Goal: Task Accomplishment & Management: Manage account settings

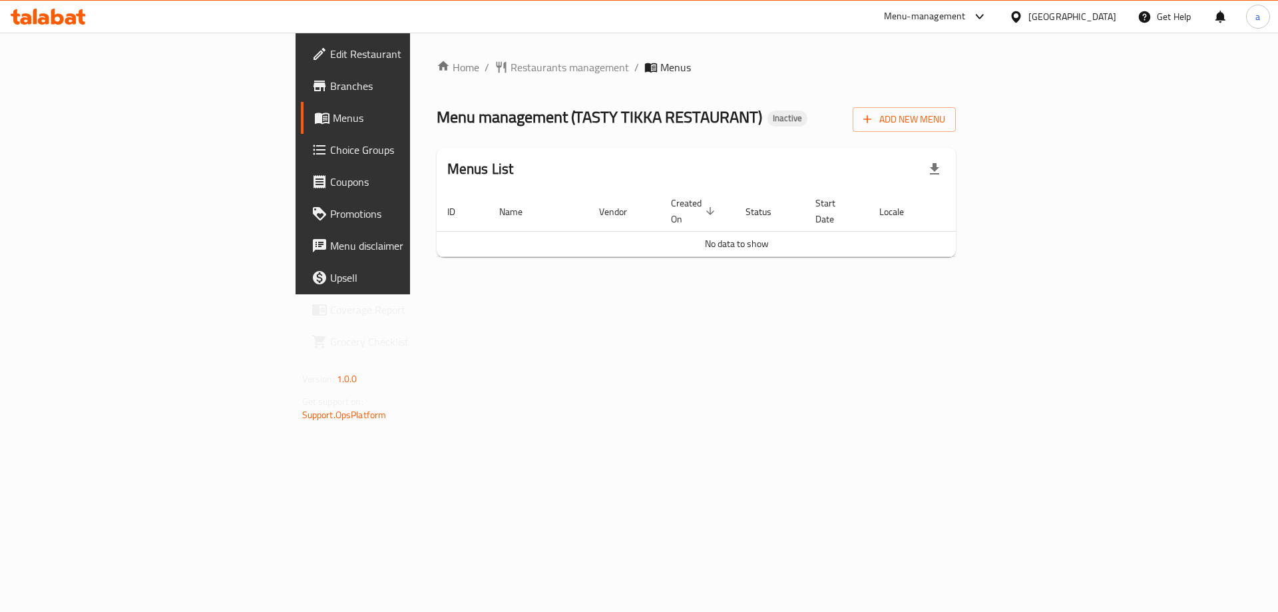
click at [330, 57] on span "Edit Restaurant" at bounding box center [414, 54] width 168 height 16
click at [956, 128] on button "Add New Menu" at bounding box center [904, 119] width 103 height 25
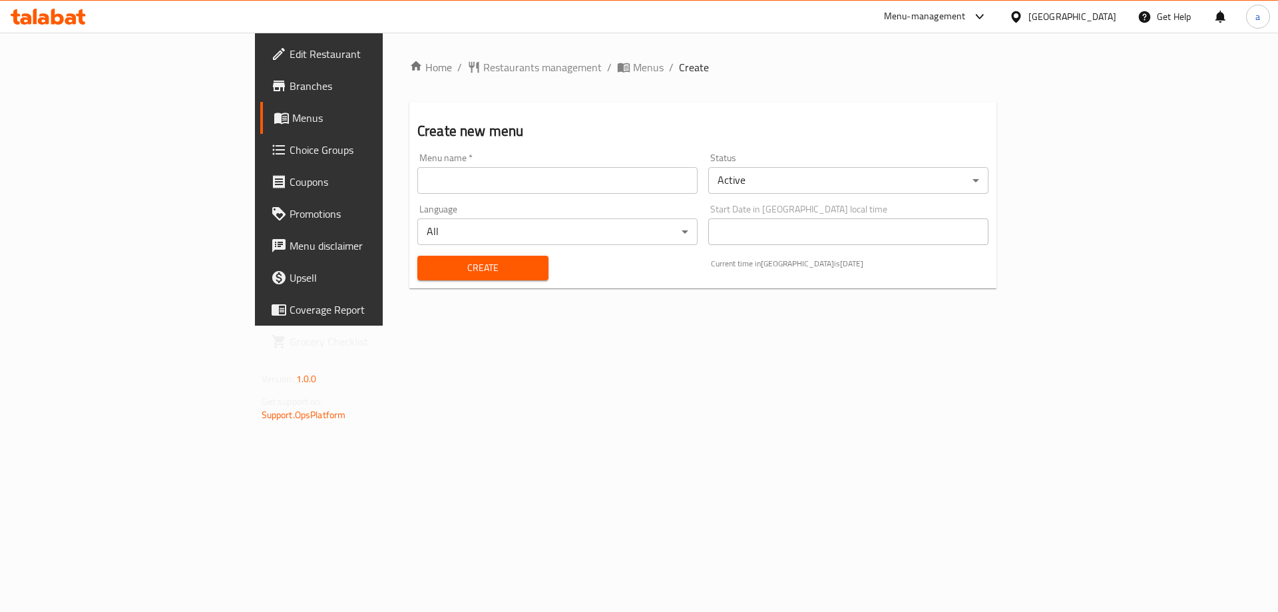
click at [628, 190] on input "text" at bounding box center [557, 180] width 280 height 27
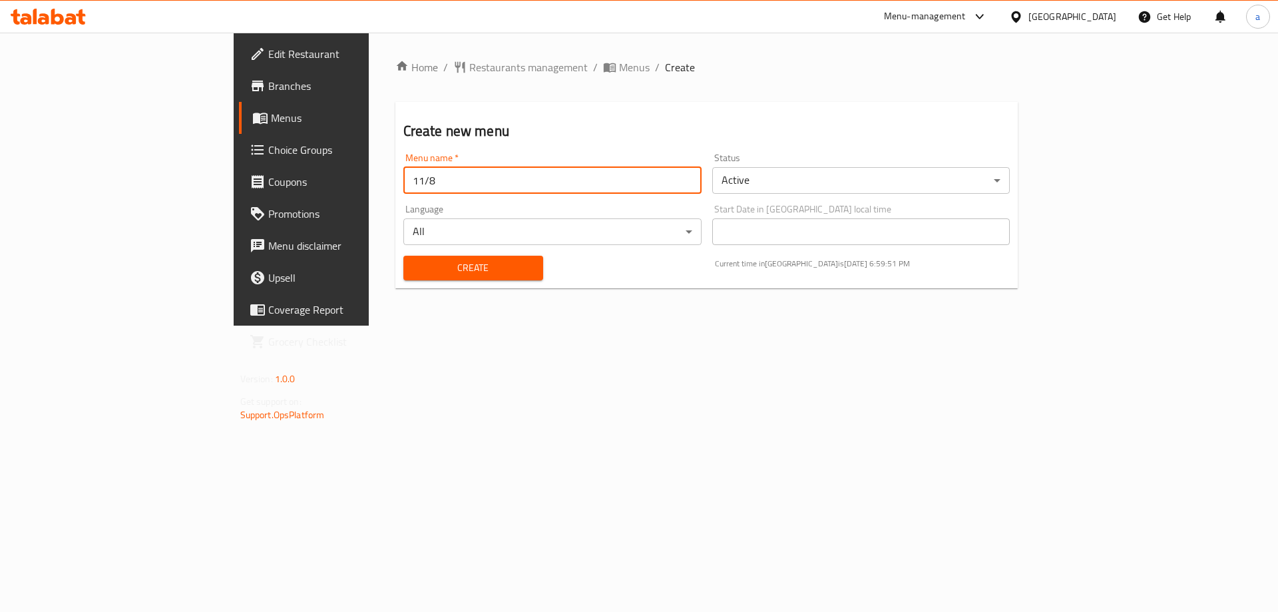
type input "11/8"
click at [403, 258] on button "Create" at bounding box center [473, 268] width 140 height 25
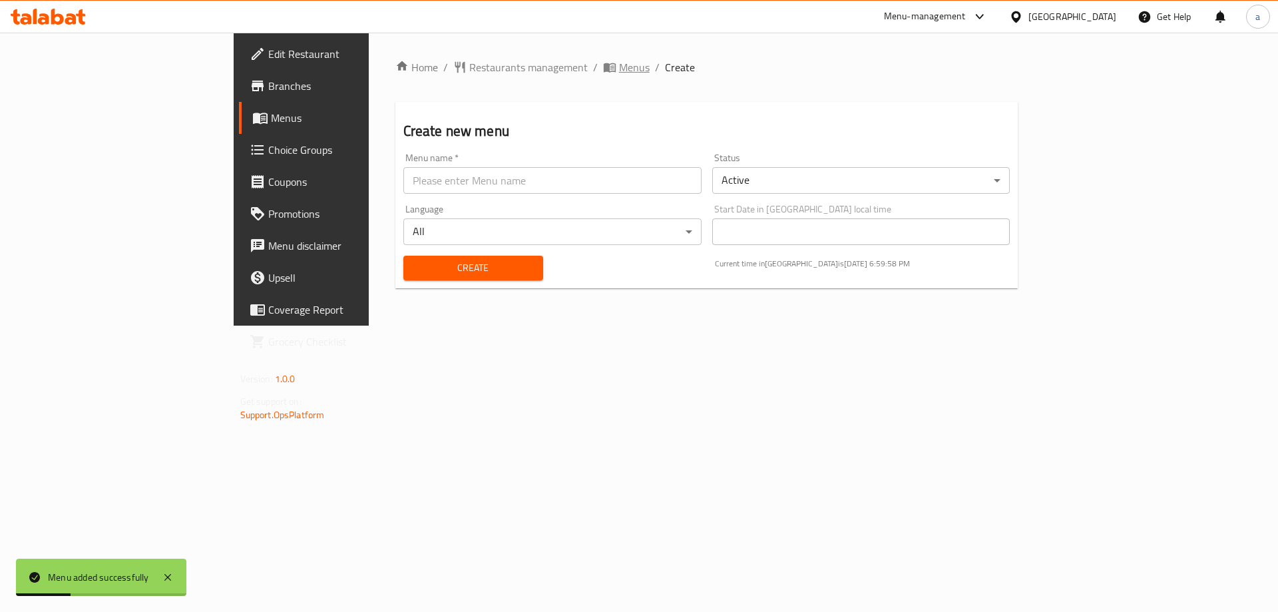
click at [619, 64] on span "Menus" at bounding box center [634, 67] width 31 height 16
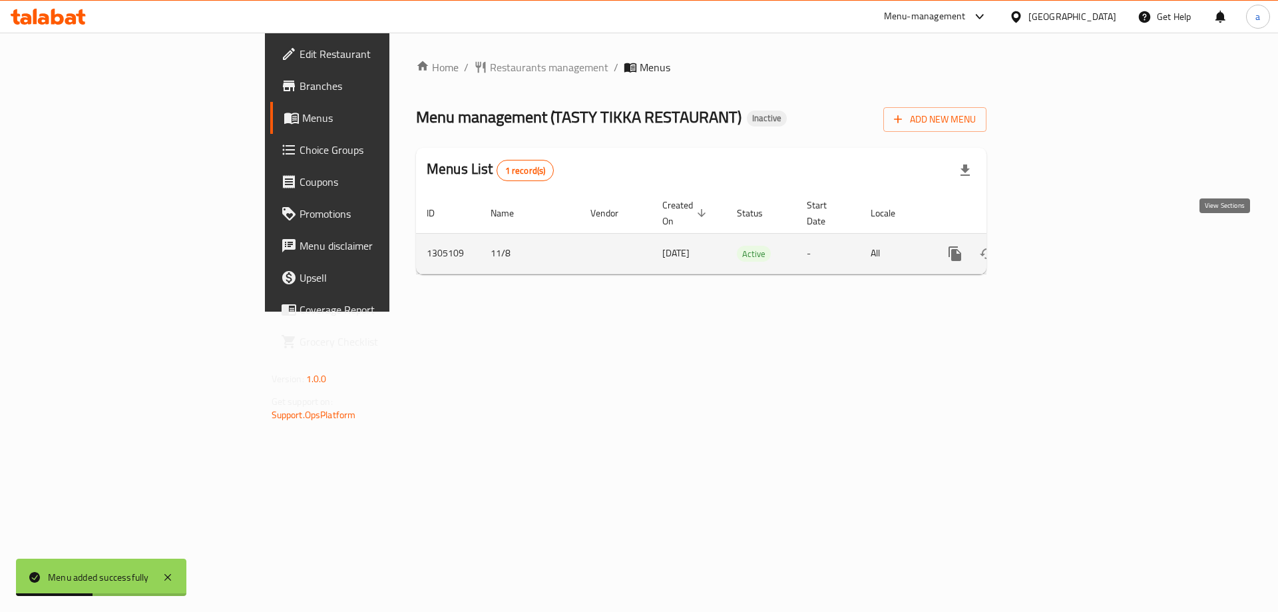
click at [1067, 239] on link "enhanced table" at bounding box center [1051, 254] width 32 height 32
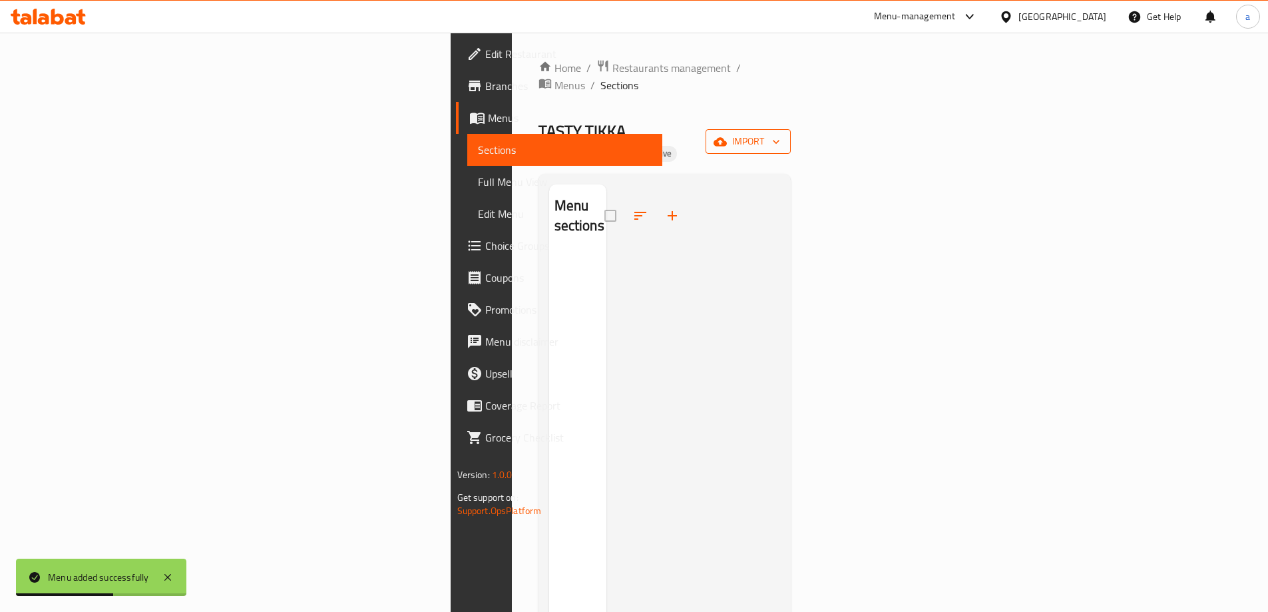
click at [780, 133] on span "import" at bounding box center [748, 141] width 64 height 17
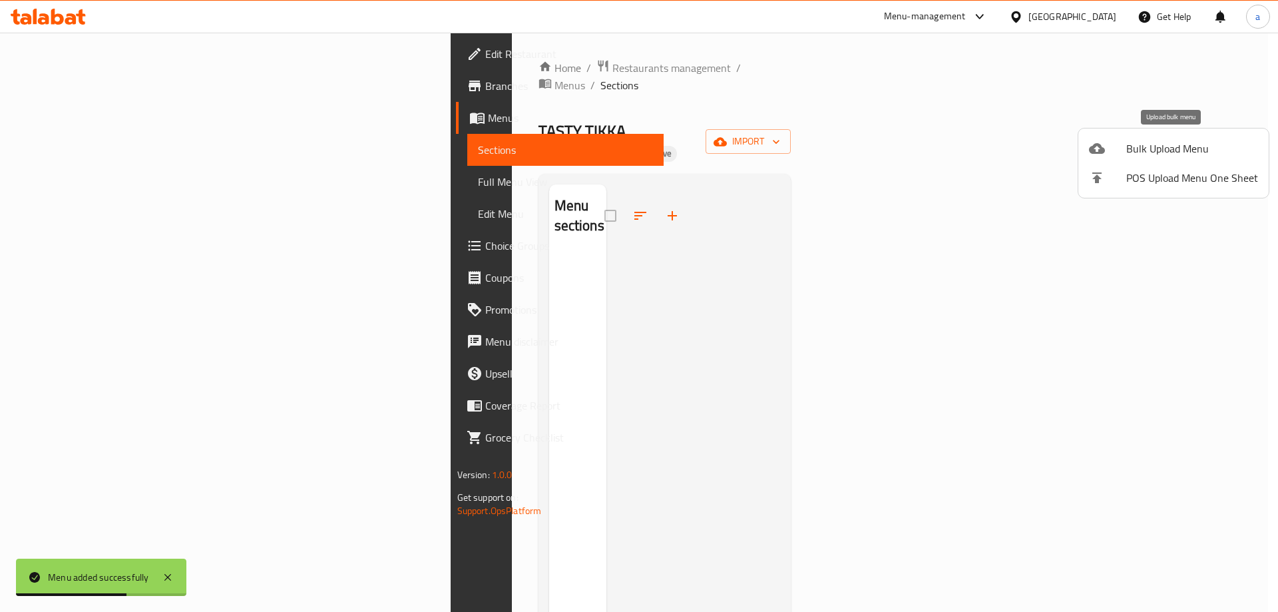
click at [1182, 141] on span "Bulk Upload Menu" at bounding box center [1192, 148] width 132 height 16
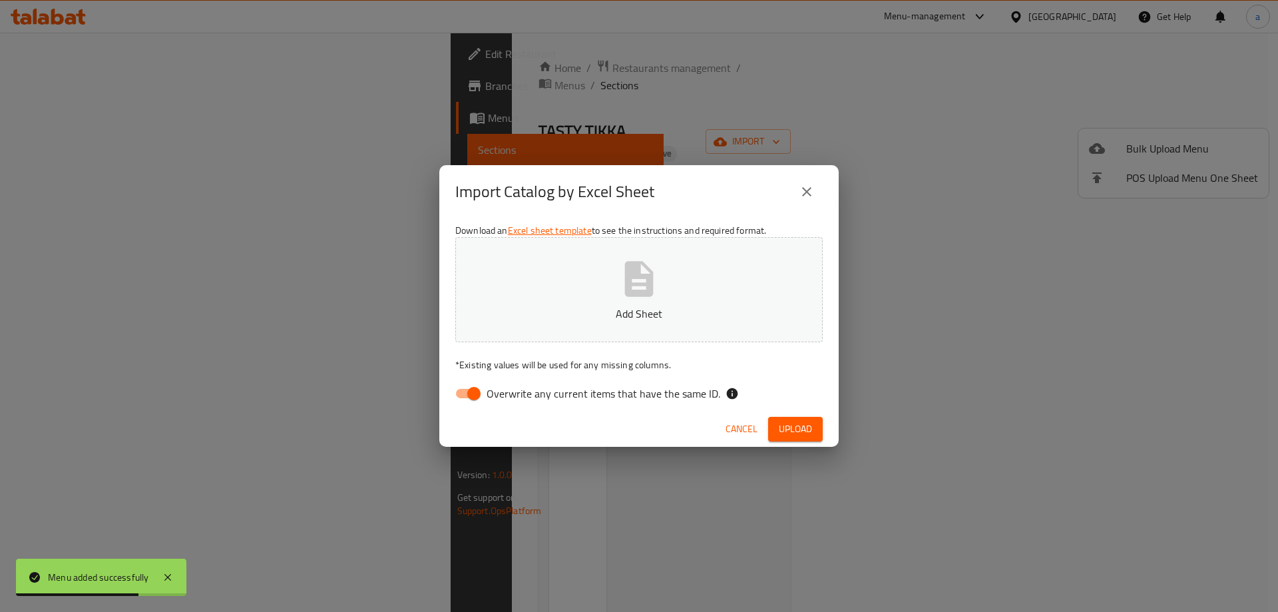
click at [700, 274] on button "Add Sheet" at bounding box center [638, 289] width 367 height 105
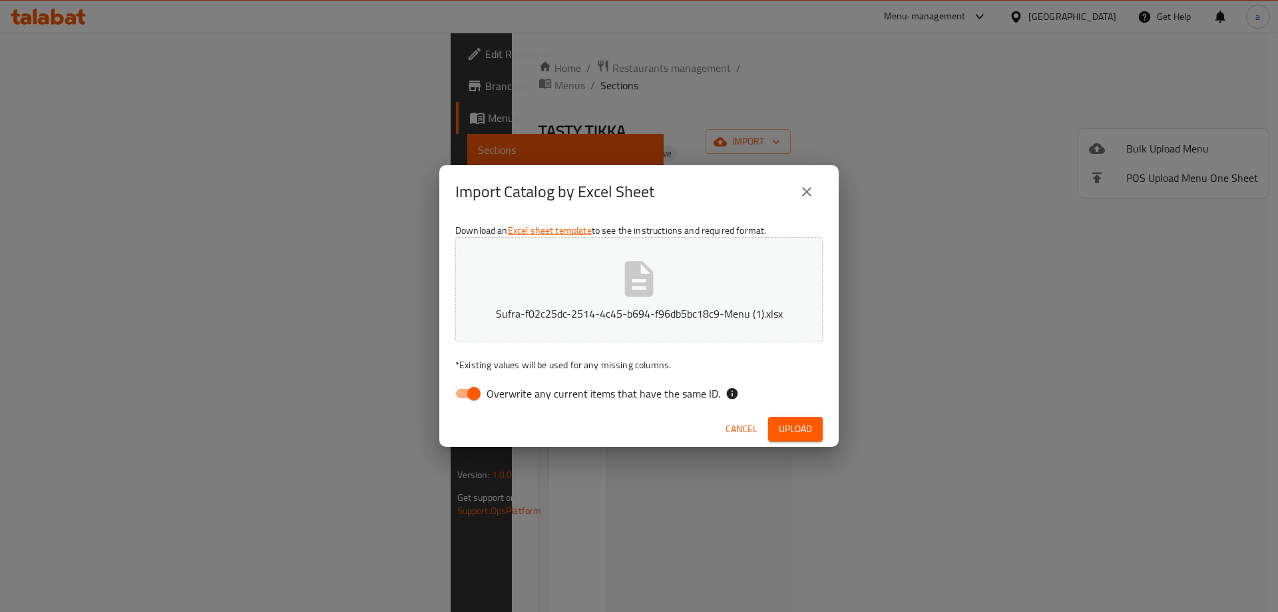
click at [471, 385] on input "Overwrite any current items that have the same ID." at bounding box center [474, 393] width 76 height 25
checkbox input "false"
click at [789, 432] on span "Upload" at bounding box center [795, 429] width 33 height 17
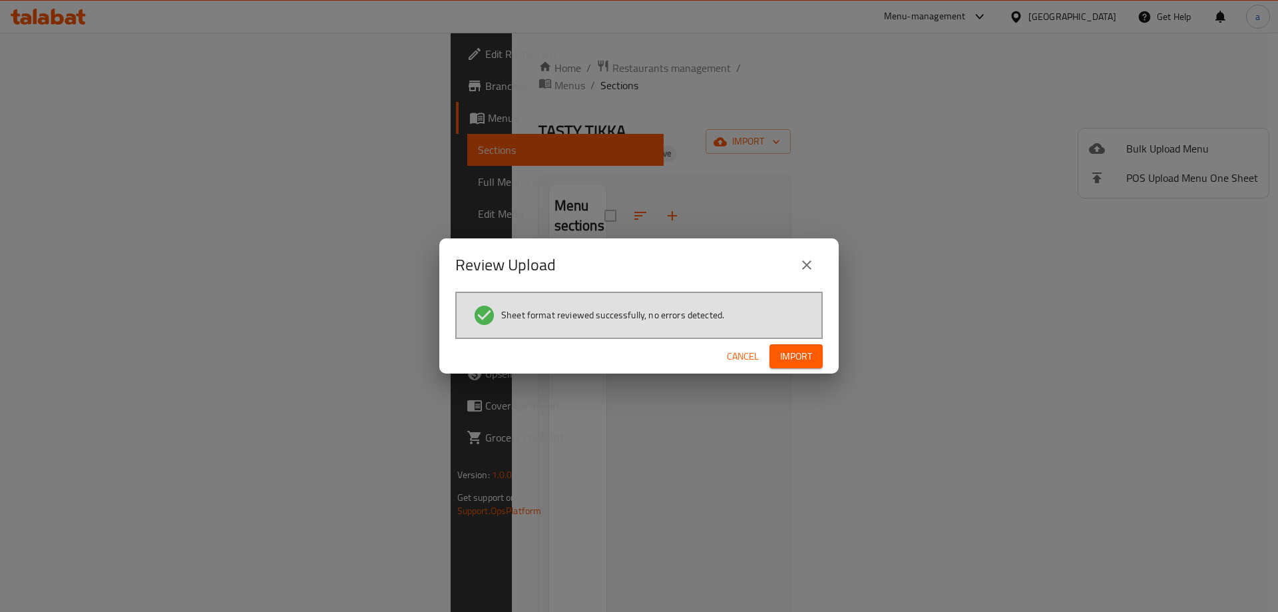
click at [806, 356] on span "Import" at bounding box center [796, 356] width 32 height 17
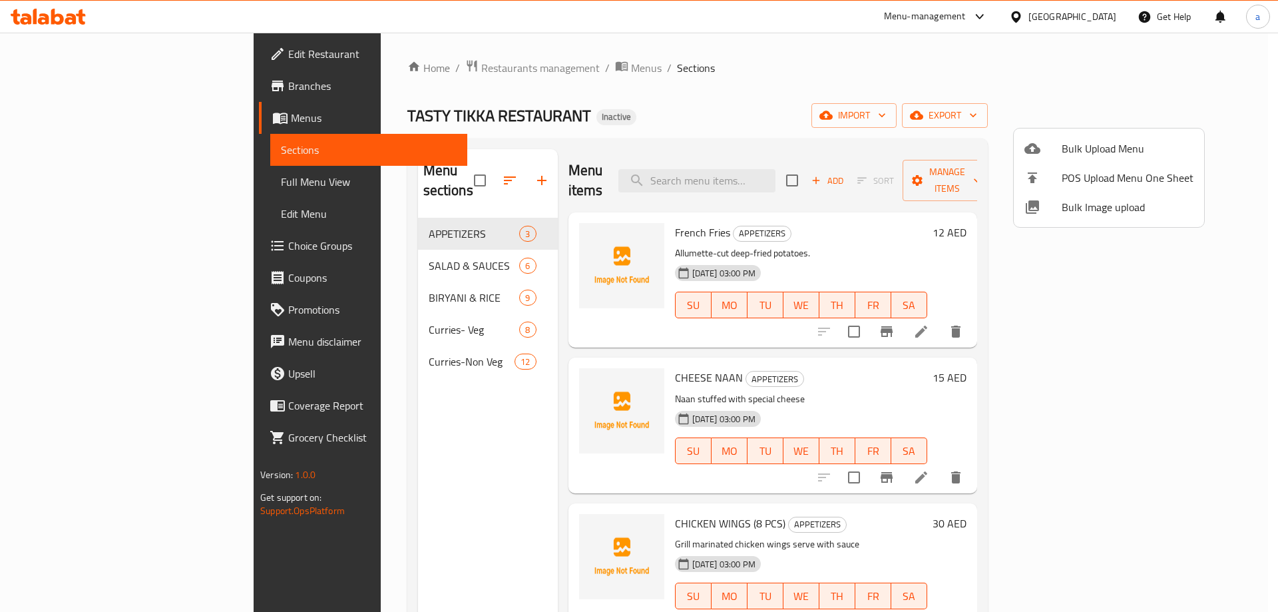
click at [124, 177] on div at bounding box center [639, 306] width 1278 height 612
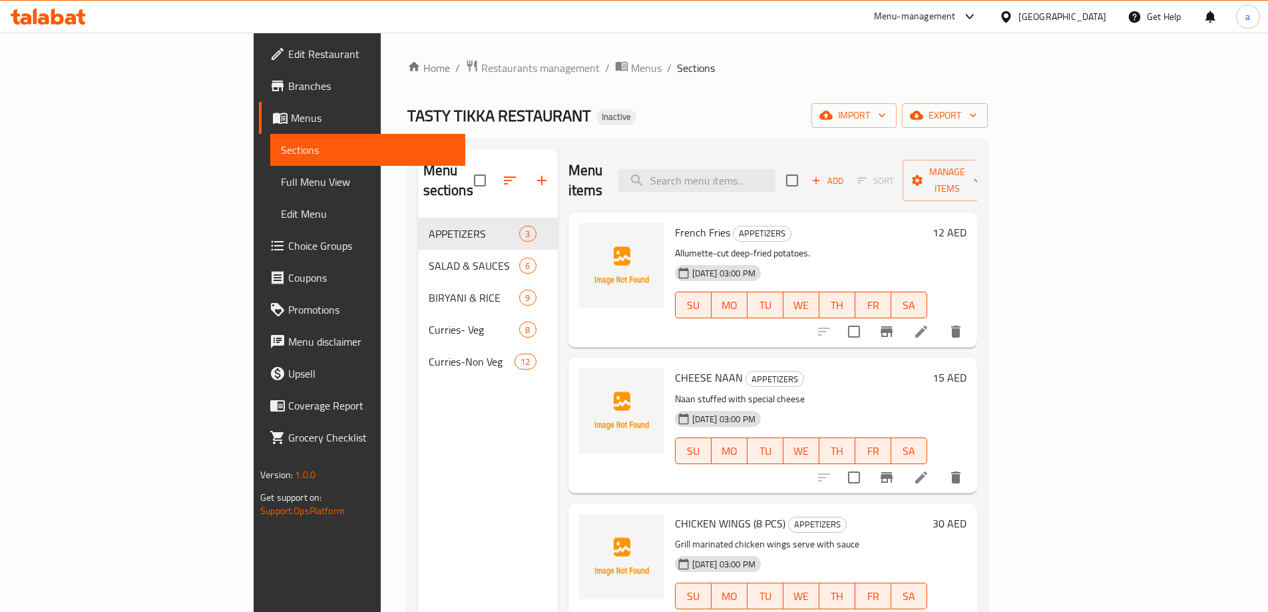
click at [281, 177] on span "Full Menu View" at bounding box center [368, 182] width 174 height 16
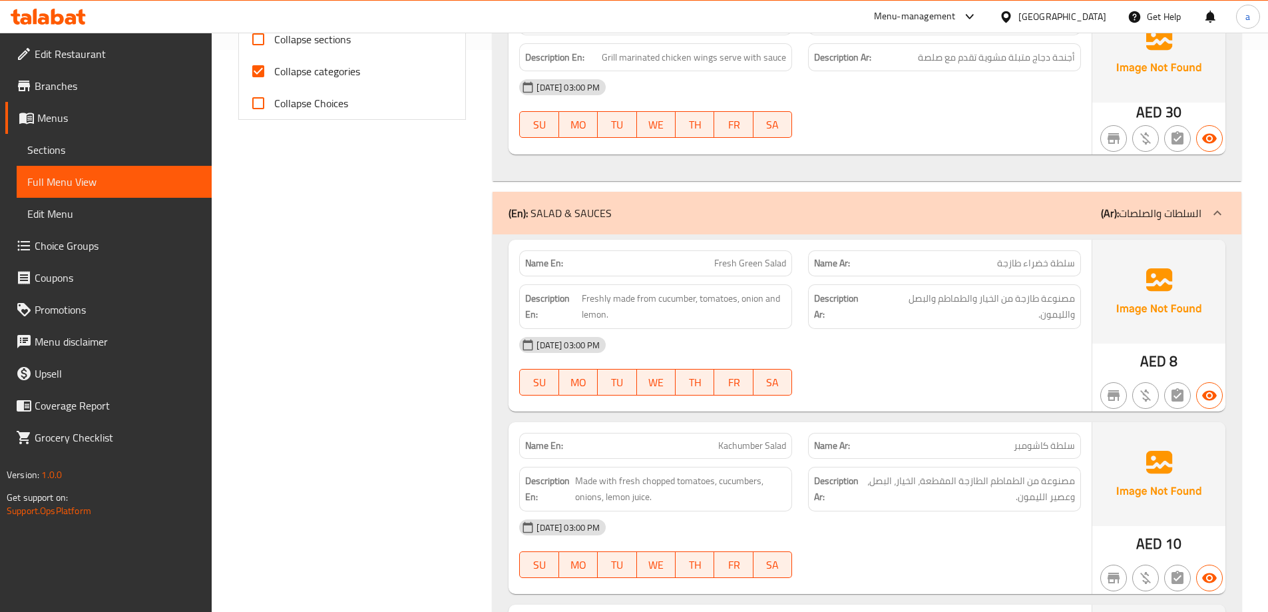
scroll to position [732, 0]
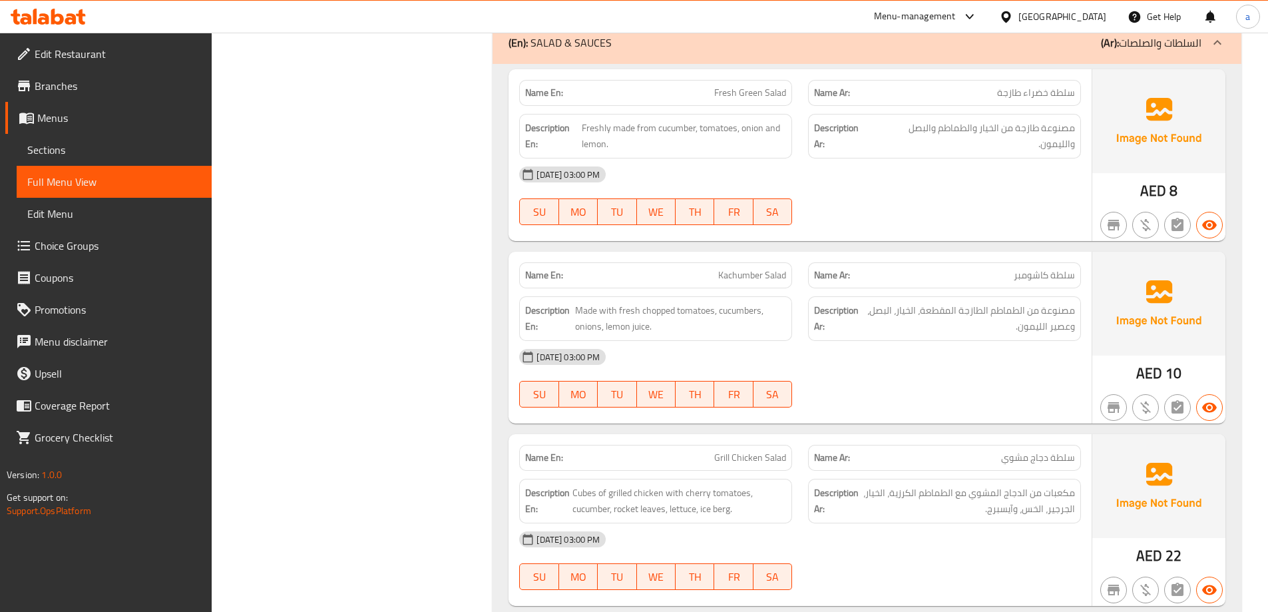
click at [117, 143] on span "Sections" at bounding box center [114, 150] width 174 height 16
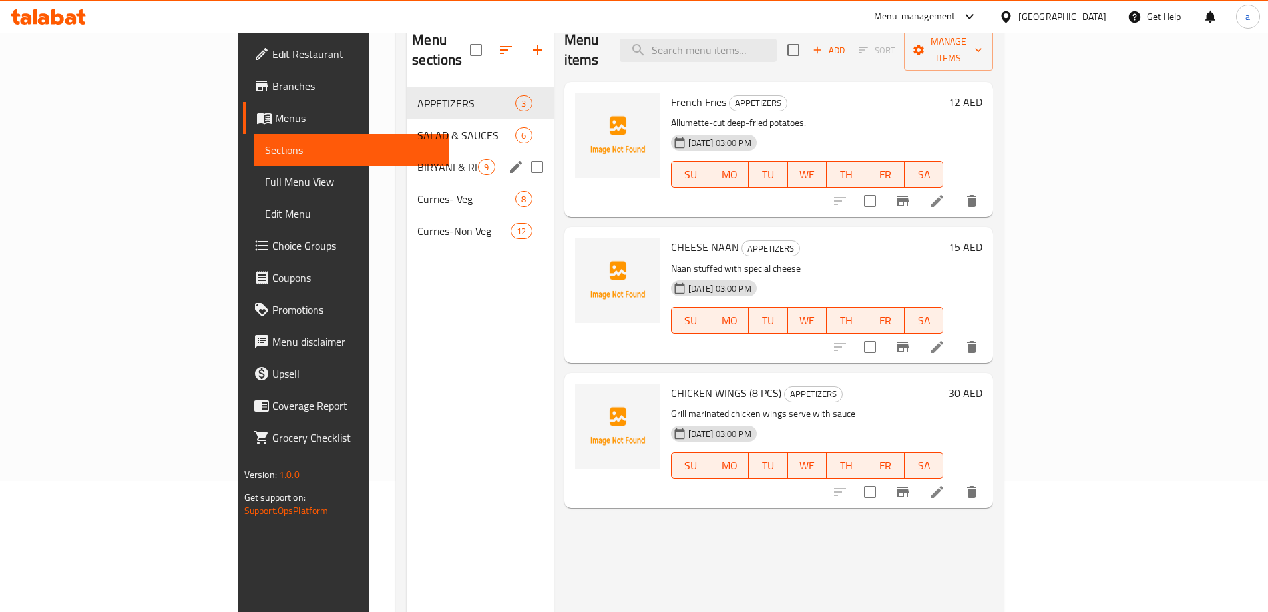
scroll to position [53, 0]
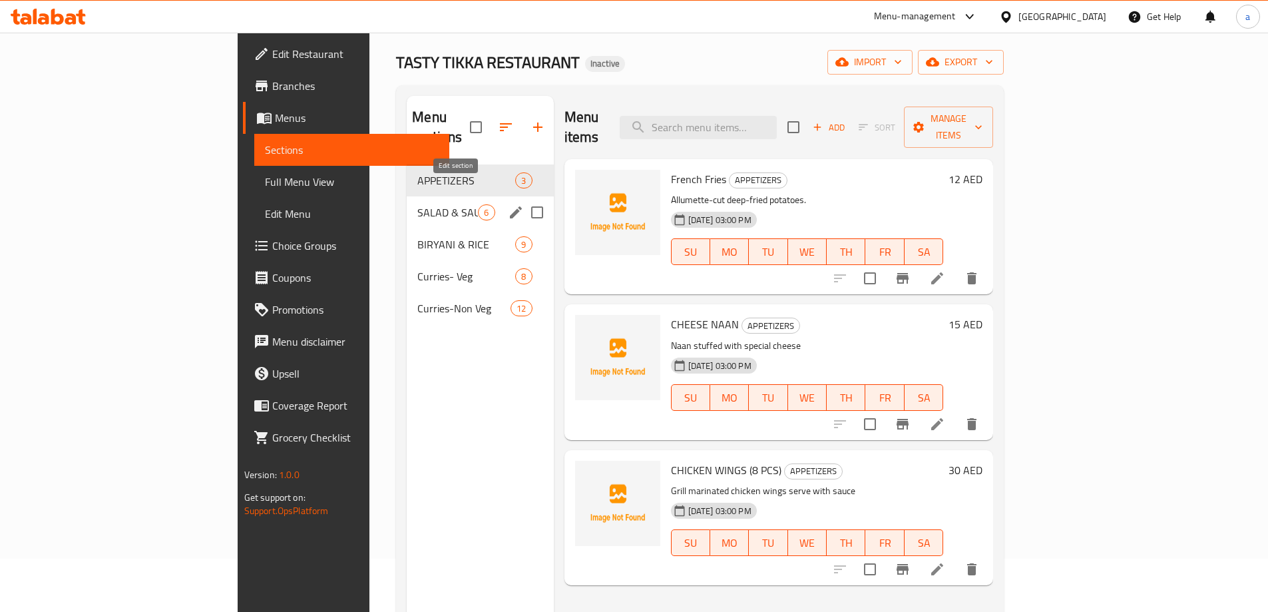
click at [510, 206] on icon "edit" at bounding box center [516, 212] width 12 height 12
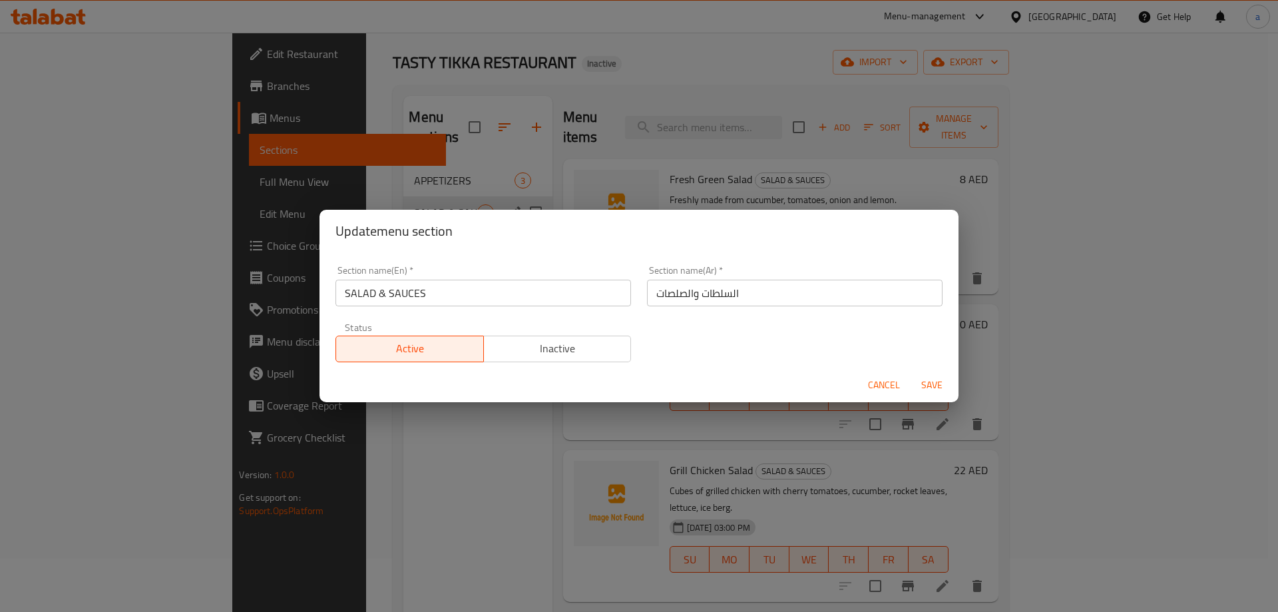
click at [375, 292] on input "SALAD & SAUCES" at bounding box center [484, 293] width 296 height 27
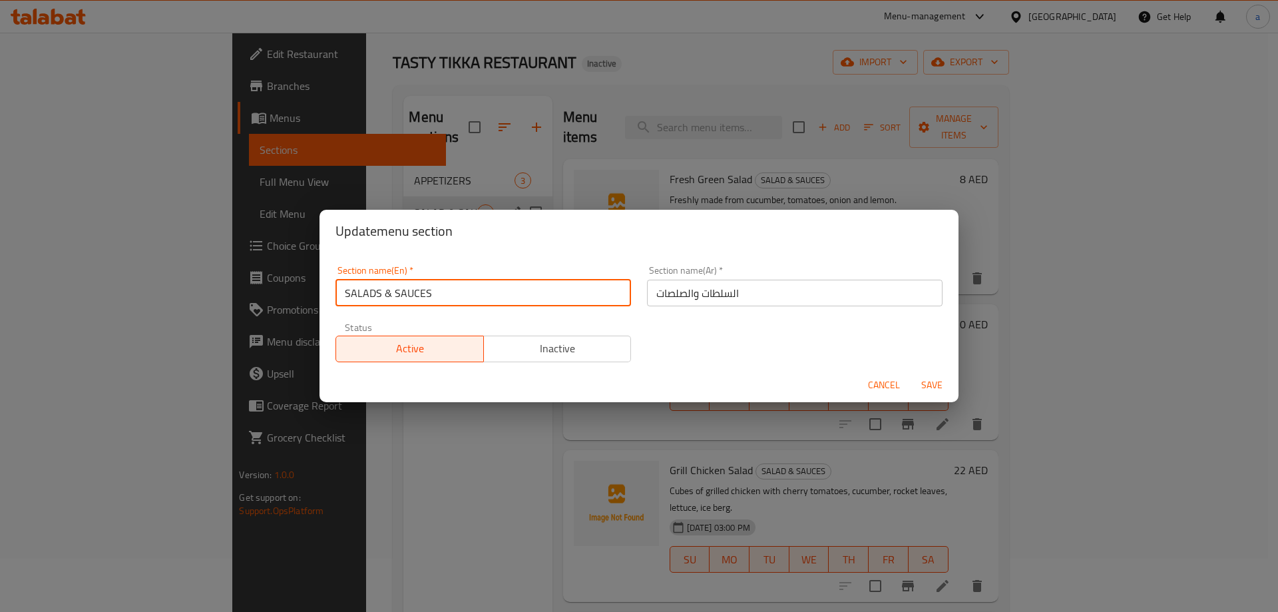
type input "SALADS & SAUCES"
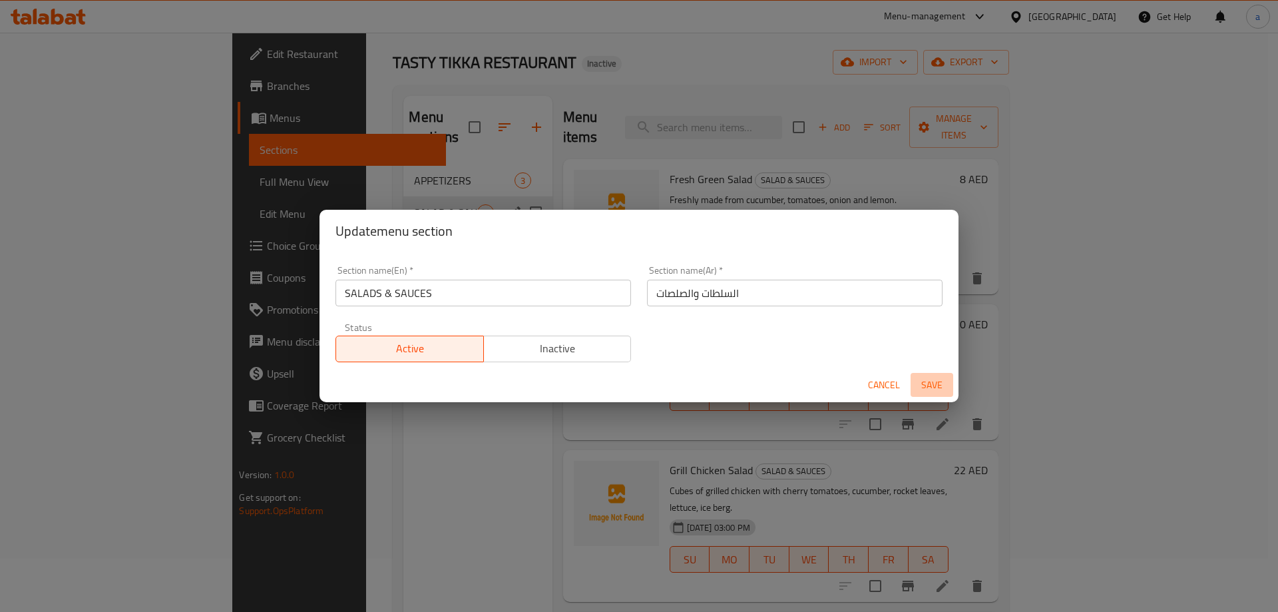
click at [935, 391] on span "Save" at bounding box center [932, 385] width 32 height 17
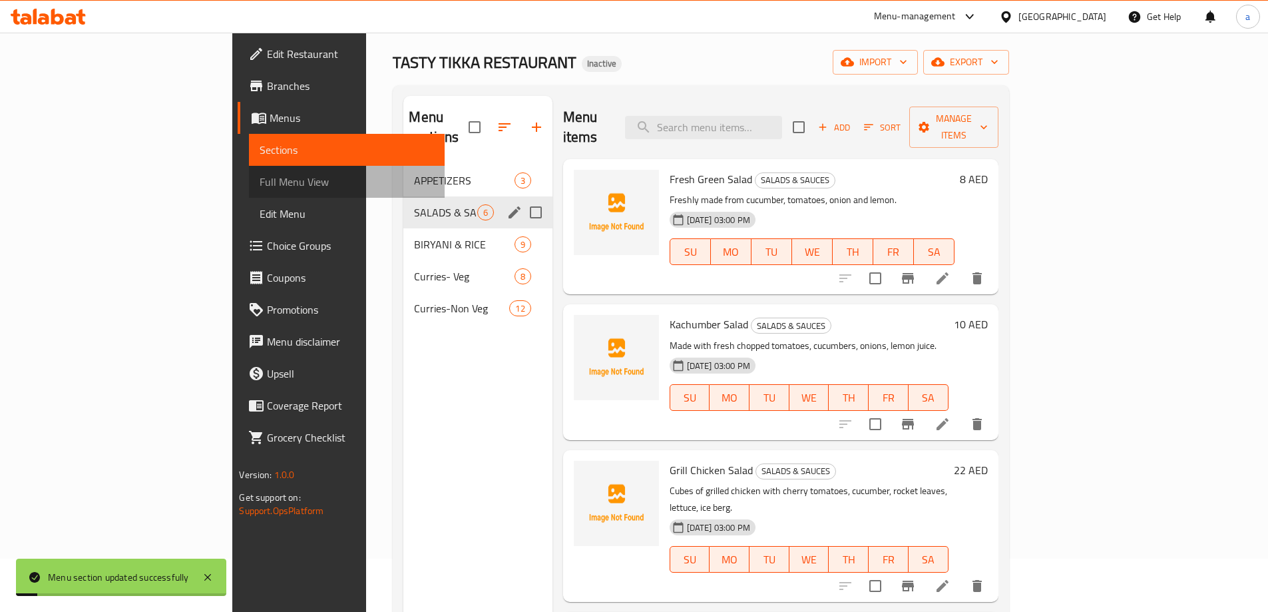
click at [260, 184] on span "Full Menu View" at bounding box center [347, 182] width 174 height 16
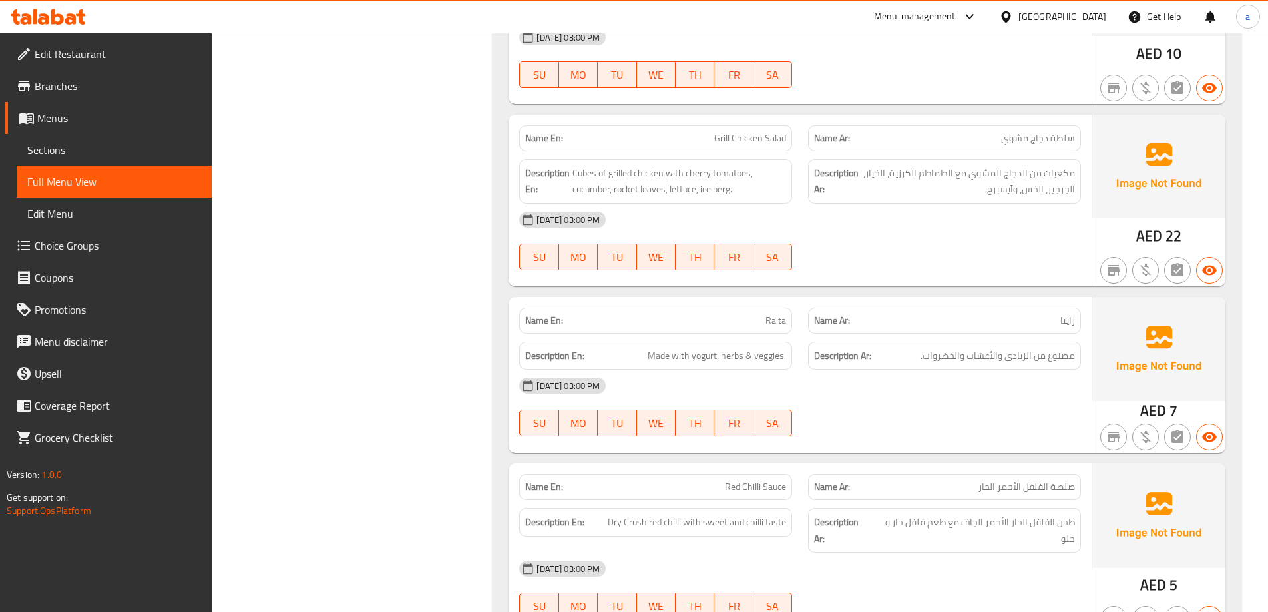
scroll to position [985, 0]
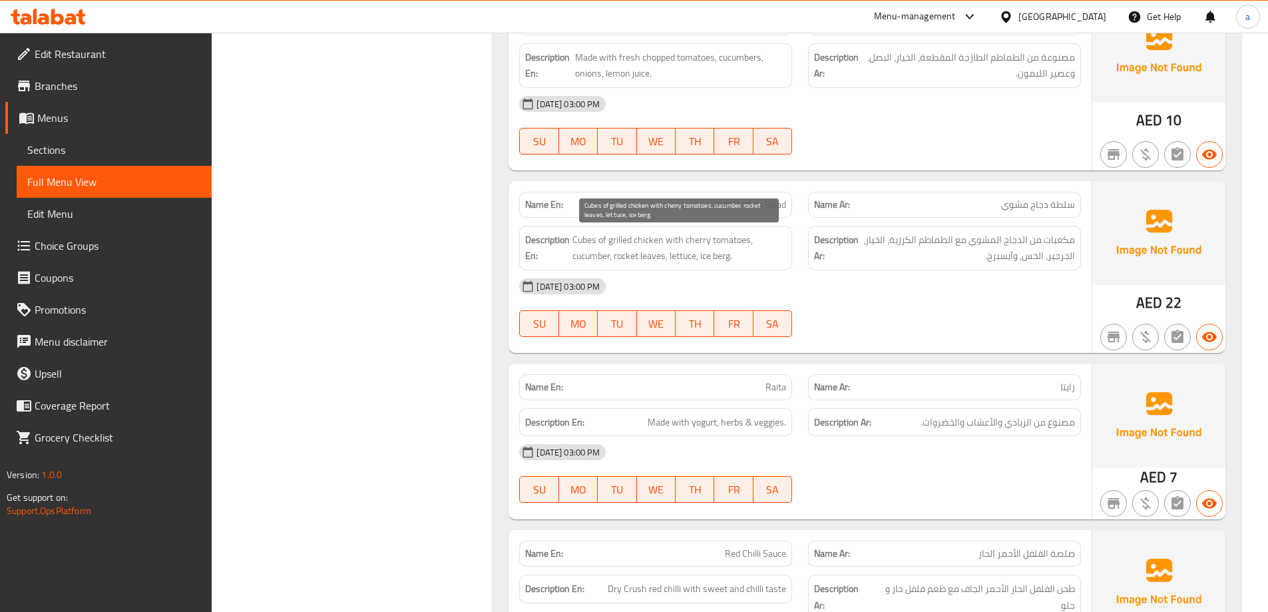
click at [646, 256] on span "Cubes of grilled chicken with cherry tomatoes, cucumber, rocket leaves, lettuce…" at bounding box center [680, 248] width 214 height 33
click at [629, 256] on span "Cubes of grilled chicken with cherry tomatoes, cucumber, rocket leaves, lettuce…" at bounding box center [680, 248] width 214 height 33
click at [628, 257] on span "Cubes of grilled chicken with cherry tomatoes, cucumber, rocket leaves, lettuce…" at bounding box center [680, 248] width 214 height 33
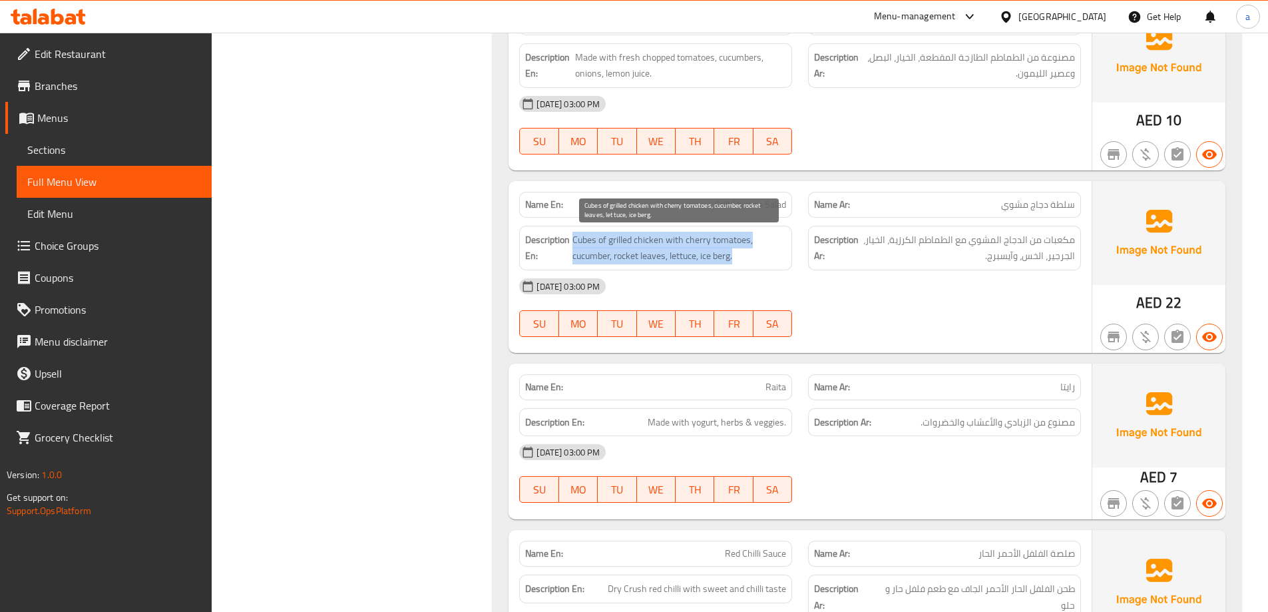
click at [641, 259] on span "Cubes of grilled chicken with cherry tomatoes, cucumber, rocket leaves, lettuce…" at bounding box center [680, 248] width 214 height 33
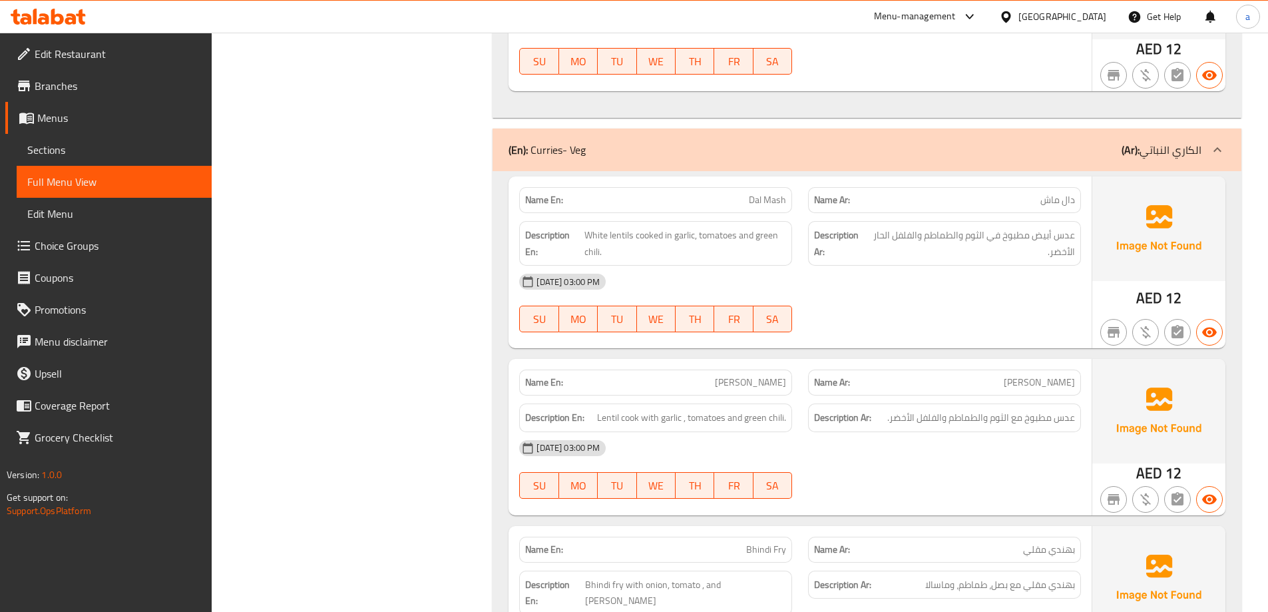
scroll to position [3515, 0]
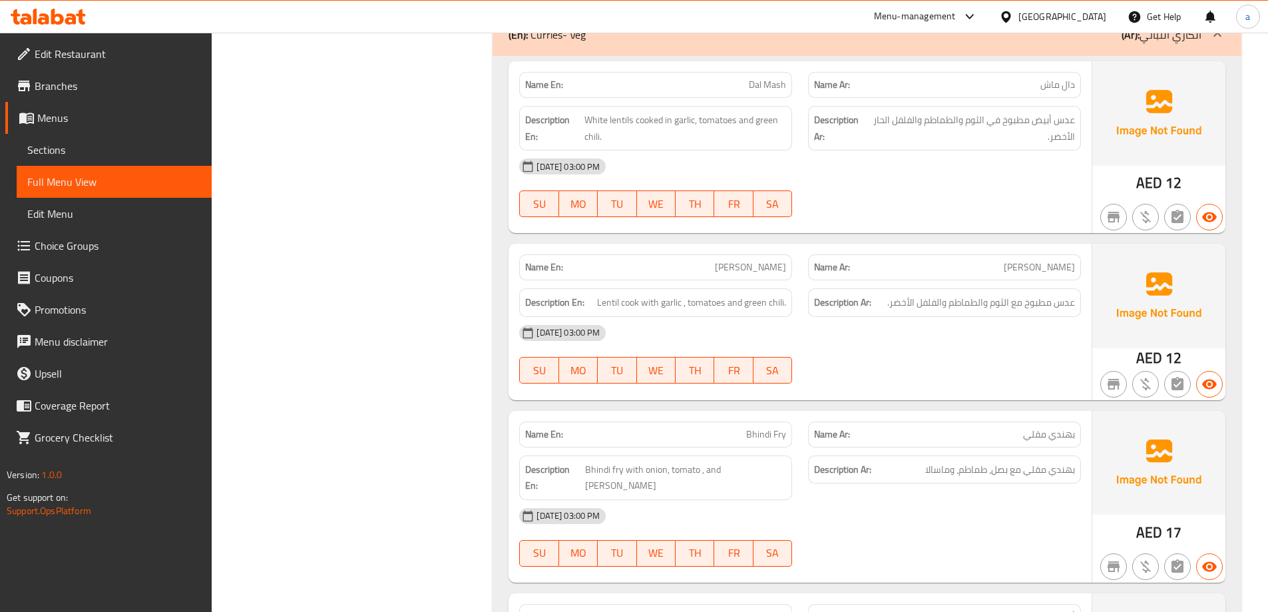
click at [64, 142] on span "Sections" at bounding box center [114, 150] width 174 height 16
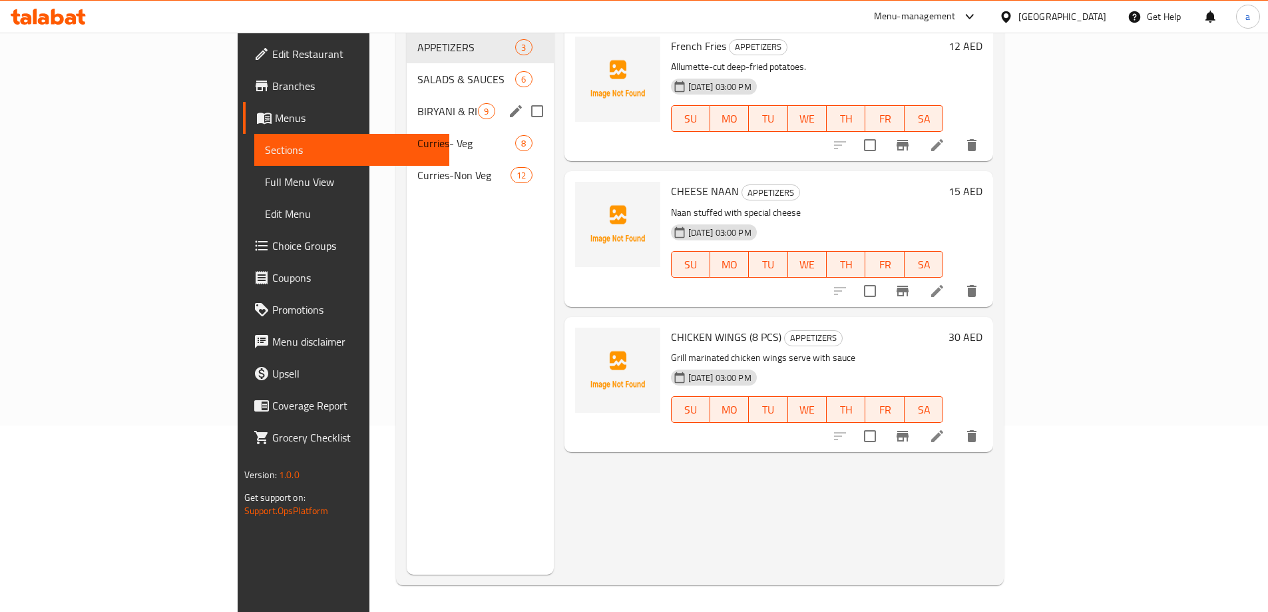
scroll to position [120, 0]
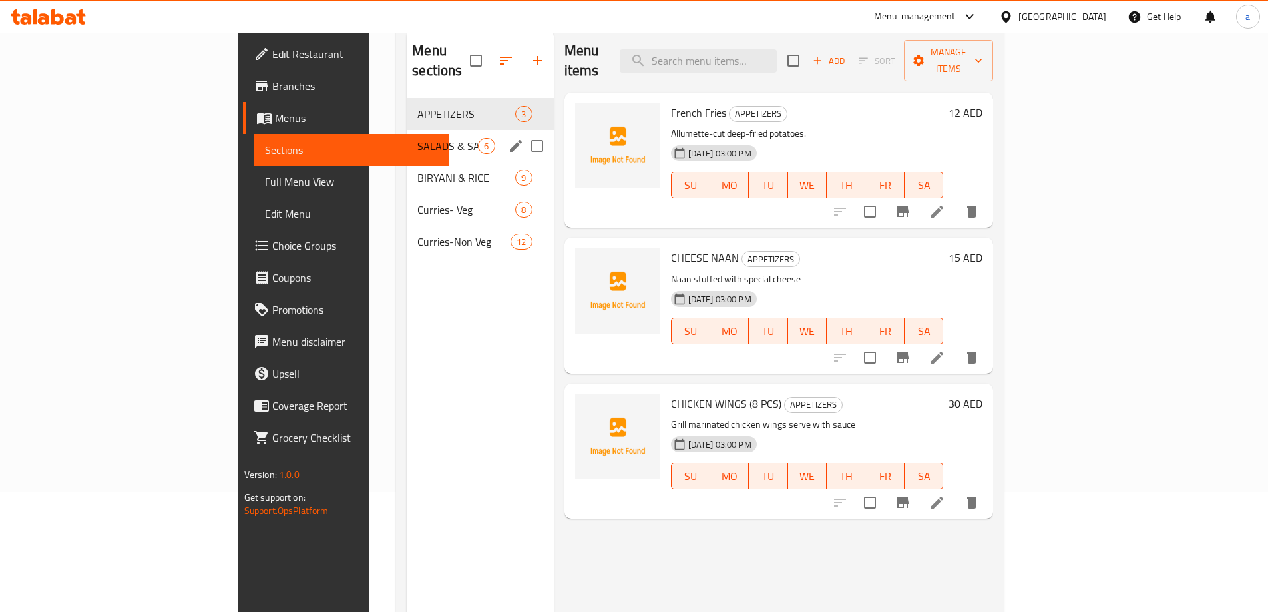
click at [407, 136] on div "SALADS & SAUCES 6" at bounding box center [480, 146] width 146 height 32
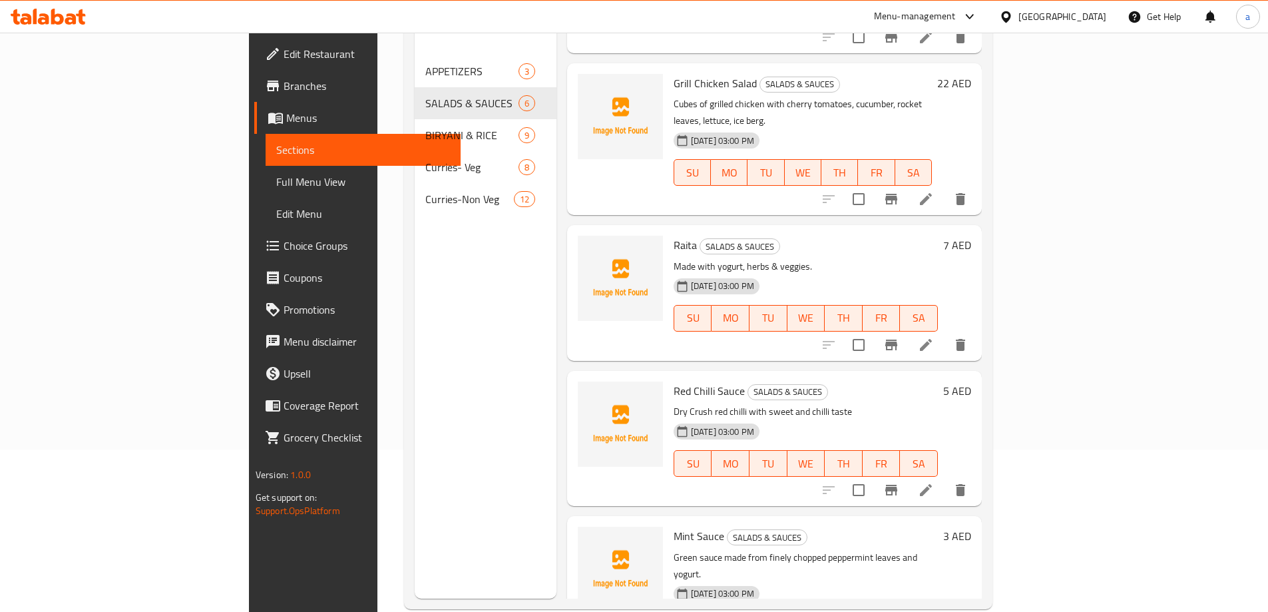
scroll to position [186, 0]
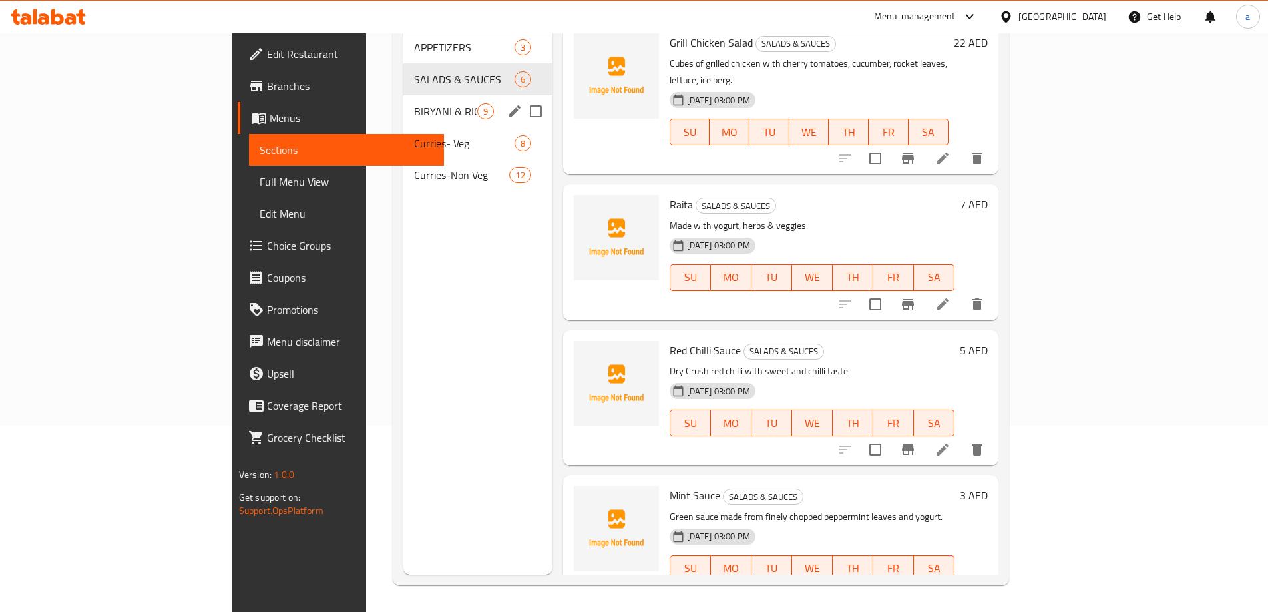
click at [414, 103] on span "BIRYANI & RICE" at bounding box center [445, 111] width 63 height 16
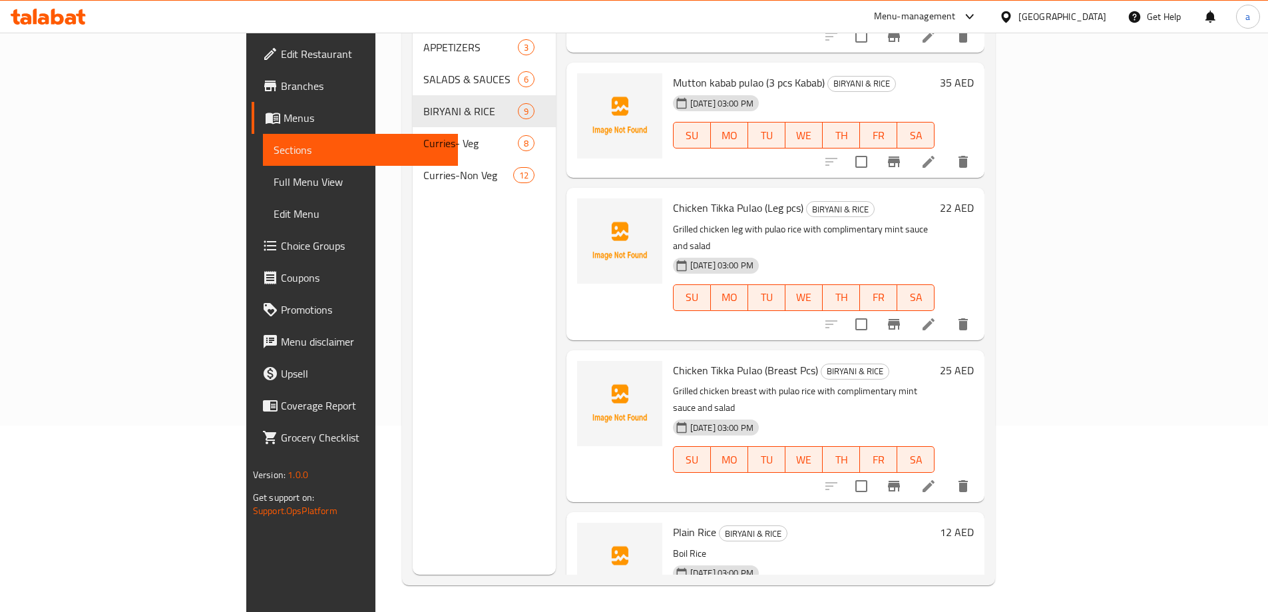
scroll to position [651, 0]
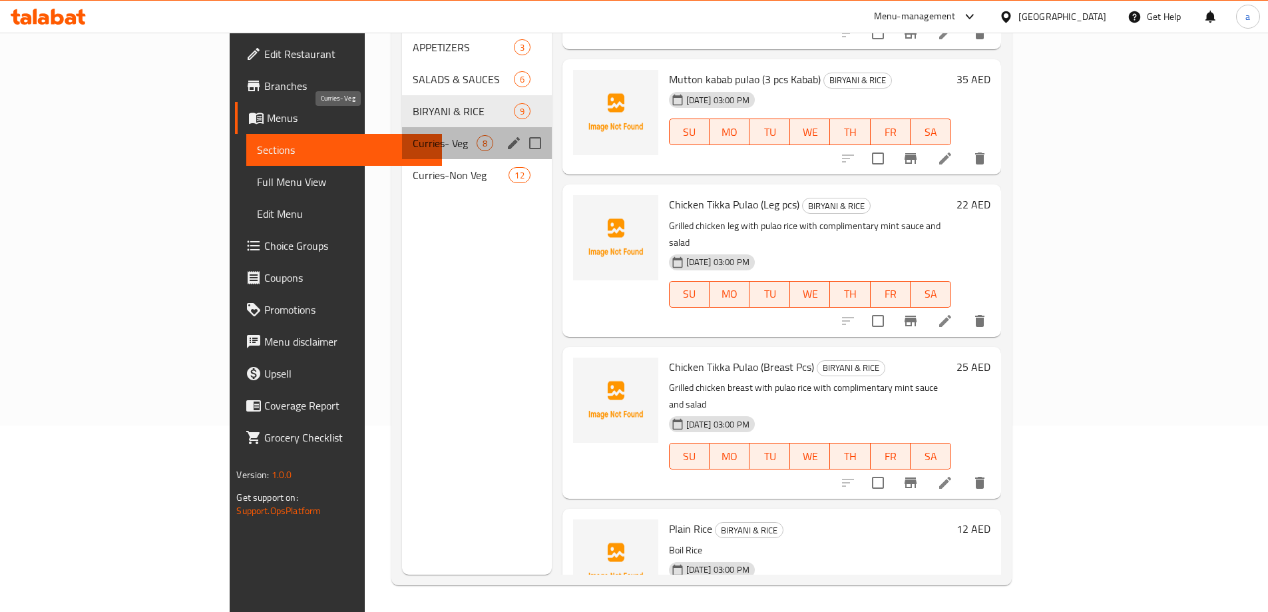
click at [413, 135] on span "Curries- Veg" at bounding box center [445, 143] width 64 height 16
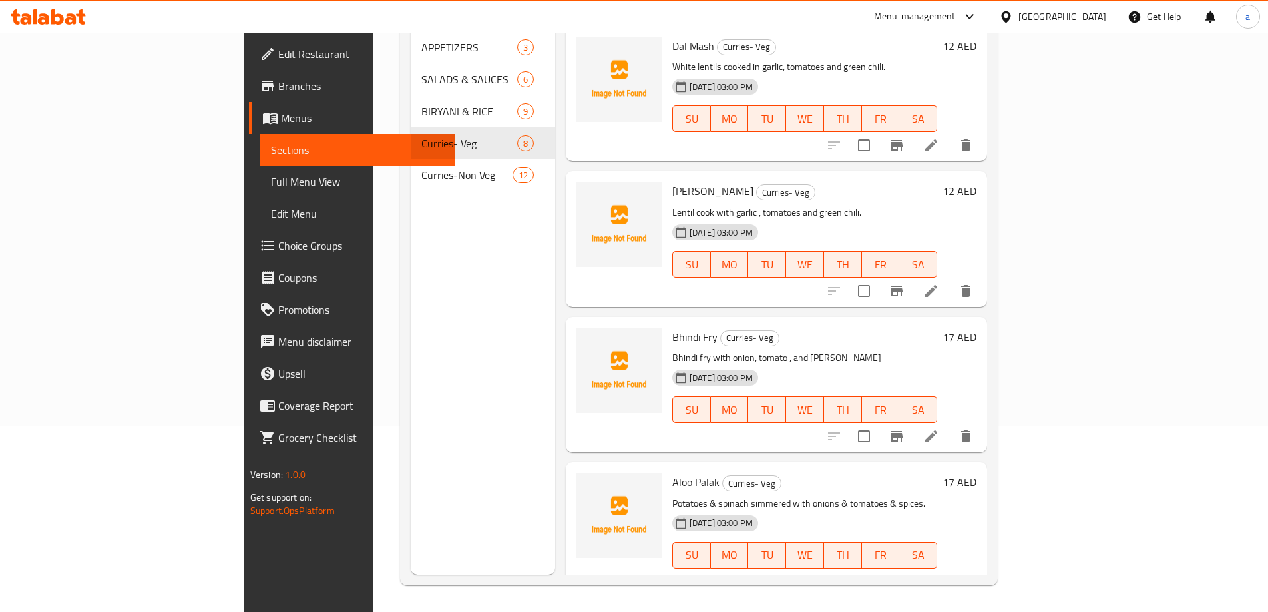
click at [950, 279] on li at bounding box center [931, 291] width 37 height 24
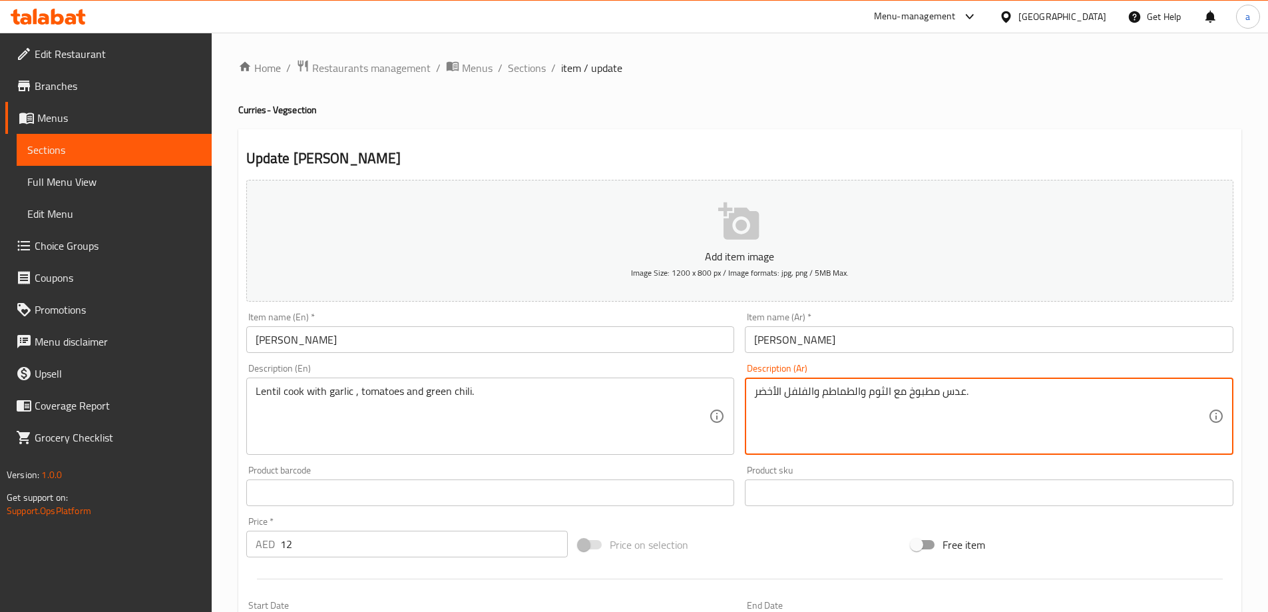
click at [1092, 409] on textarea "عدس مطبوخ مع الثوم والطماطم والفلفل الأخضر." at bounding box center [981, 416] width 454 height 63
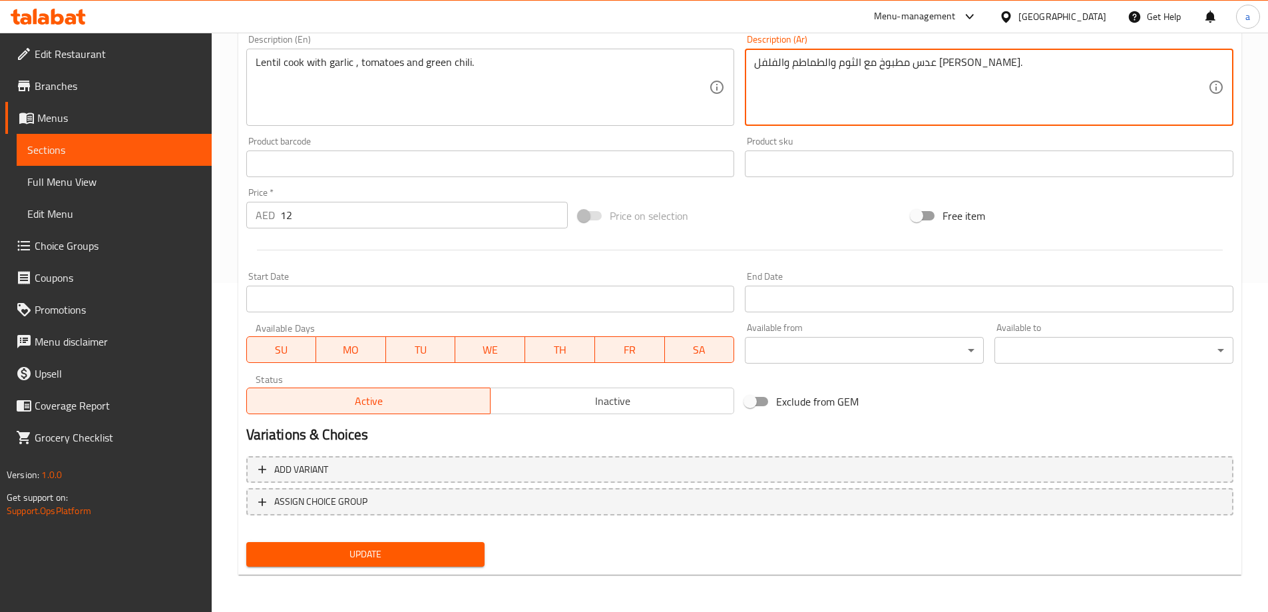
type textarea "عدس مطبوخ مع الثوم والطماطم والفلفل الأخضرالحار."
click at [415, 550] on span "Update" at bounding box center [366, 554] width 218 height 17
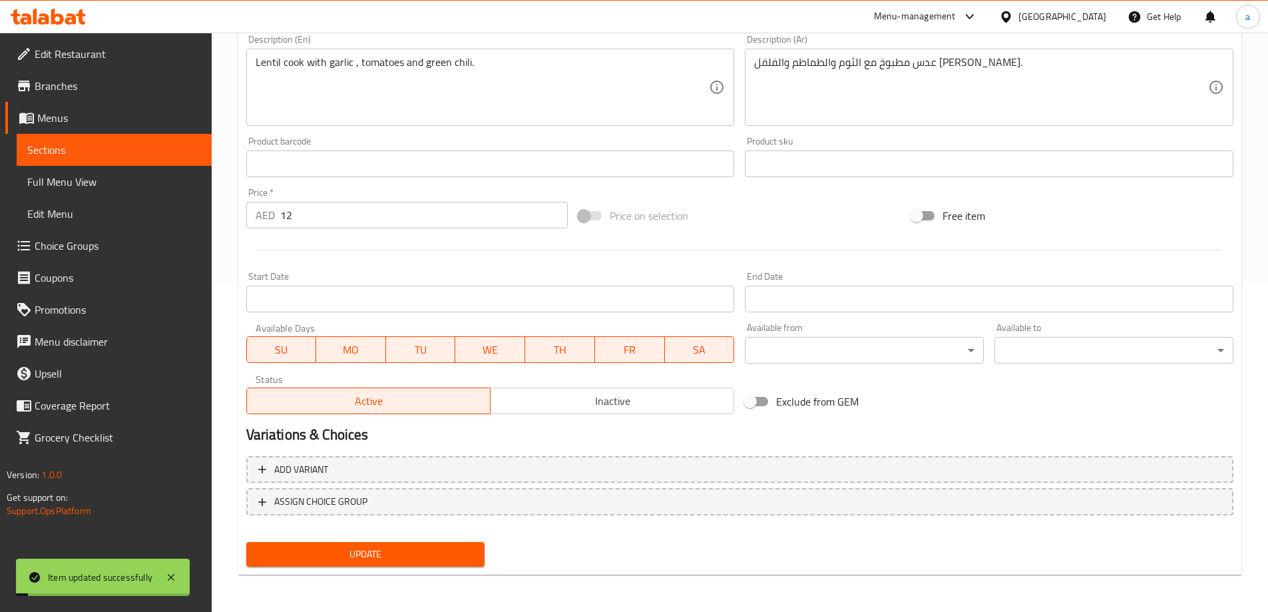
click at [95, 181] on span "Full Menu View" at bounding box center [114, 182] width 174 height 16
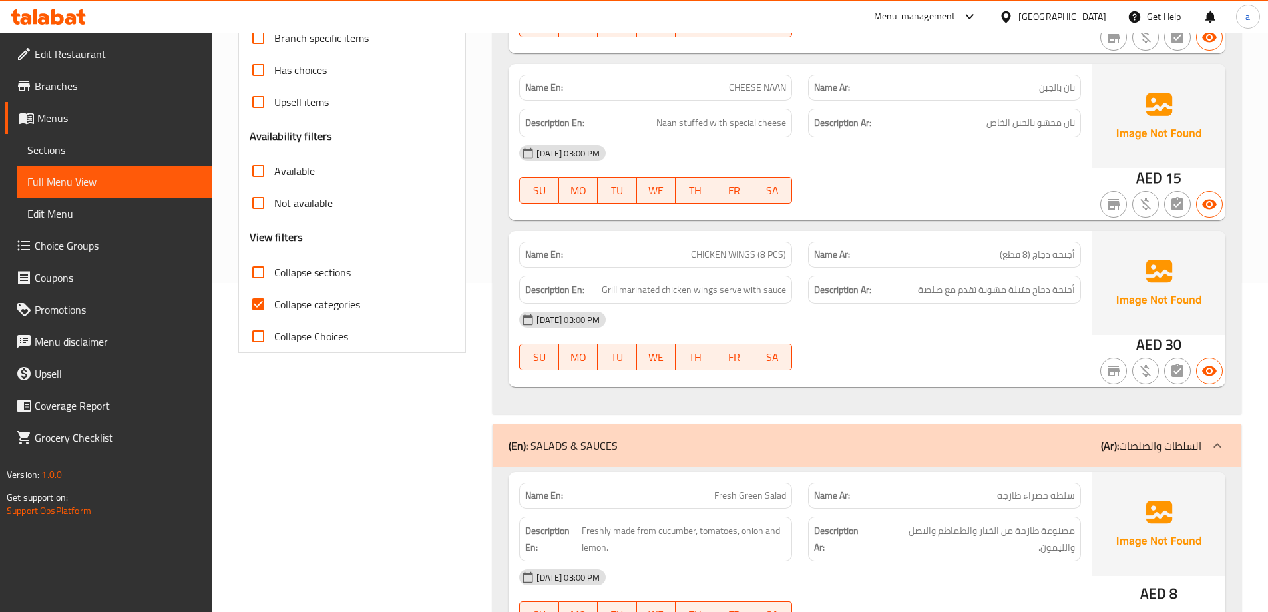
click at [342, 304] on span "Collapse categories" at bounding box center [317, 304] width 86 height 16
click at [274, 304] on input "Collapse categories" at bounding box center [258, 304] width 32 height 32
checkbox input "false"
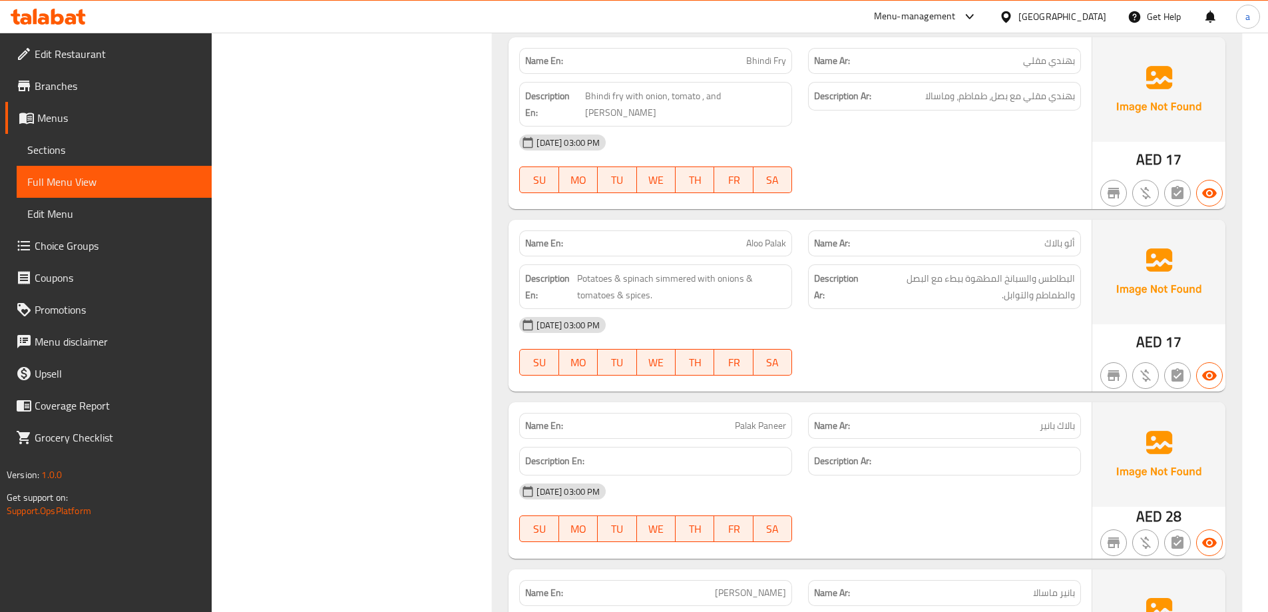
scroll to position [4057, 0]
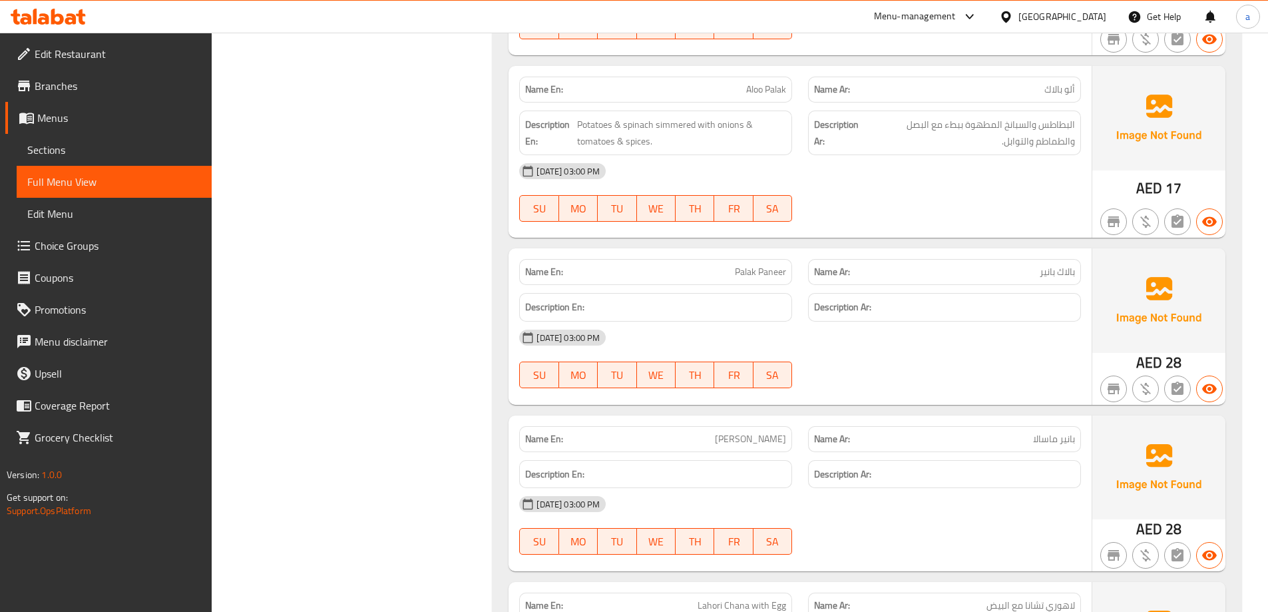
click at [80, 154] on span "Sections" at bounding box center [114, 150] width 174 height 16
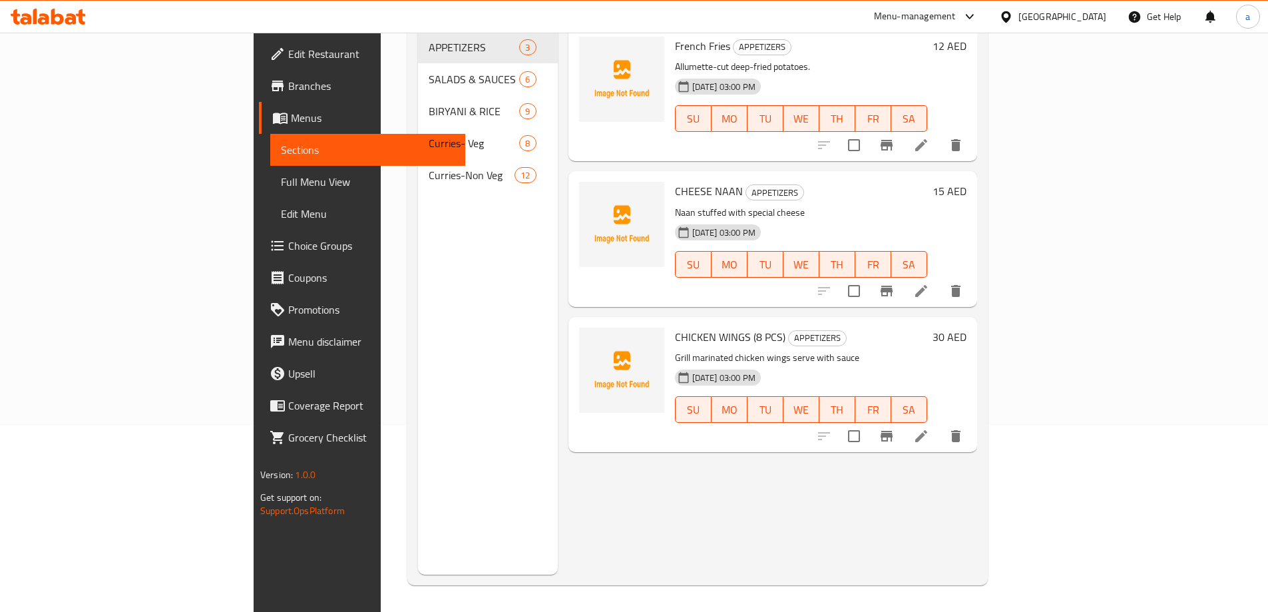
scroll to position [186, 0]
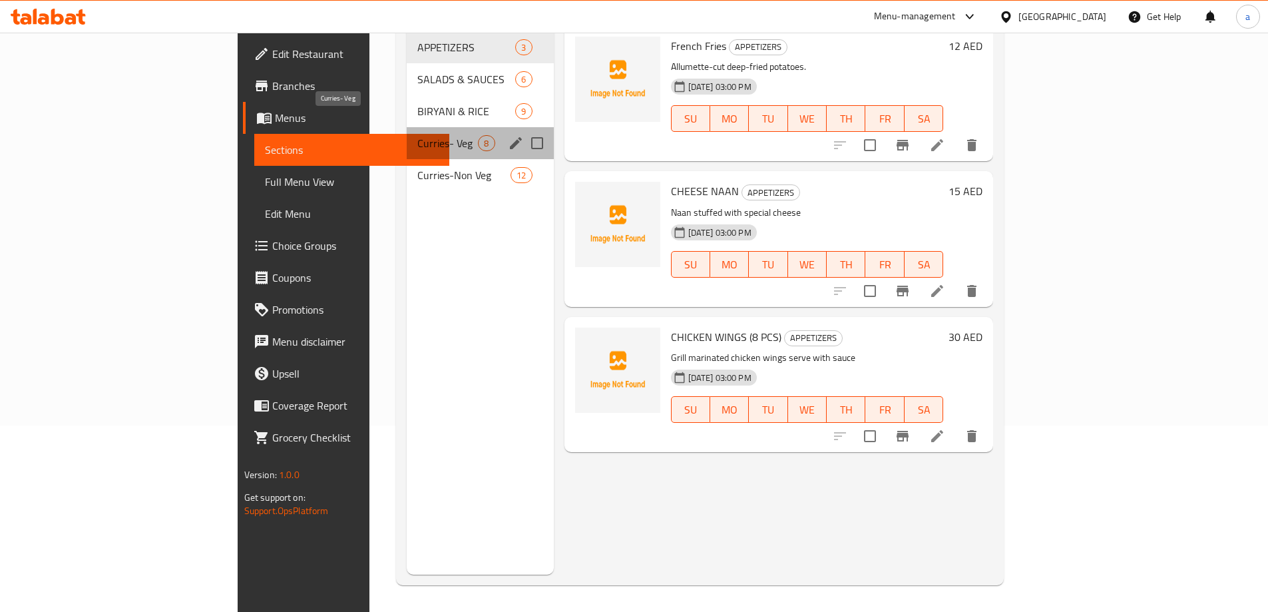
click at [417, 135] on span "Curries- Veg" at bounding box center [447, 143] width 61 height 16
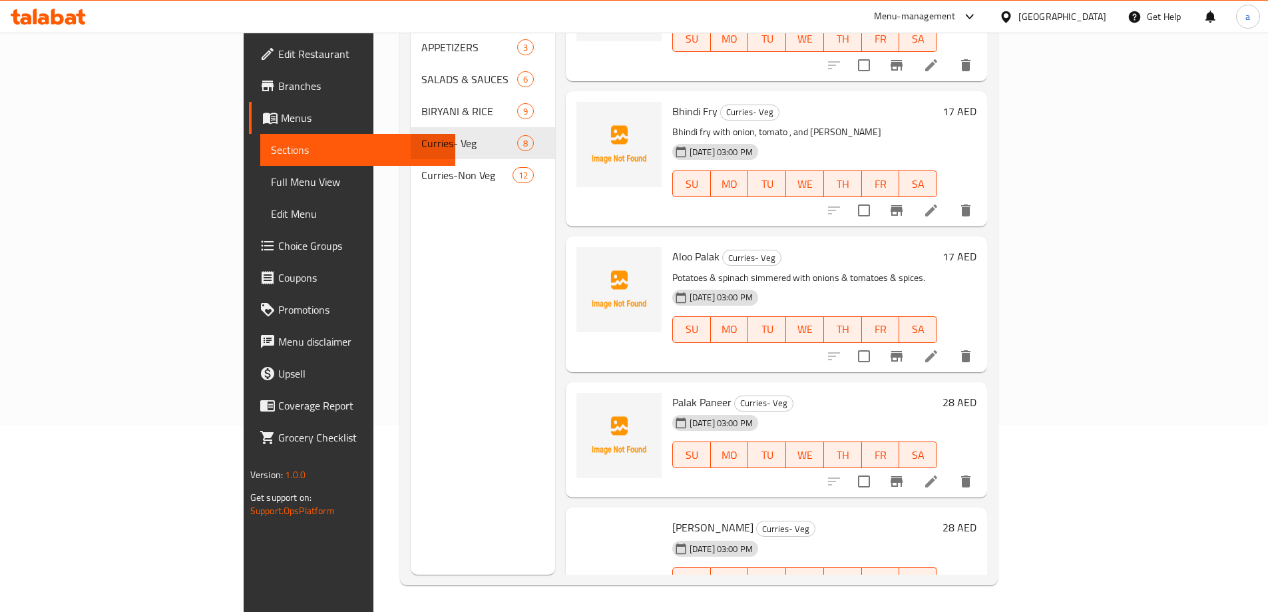
scroll to position [399, 0]
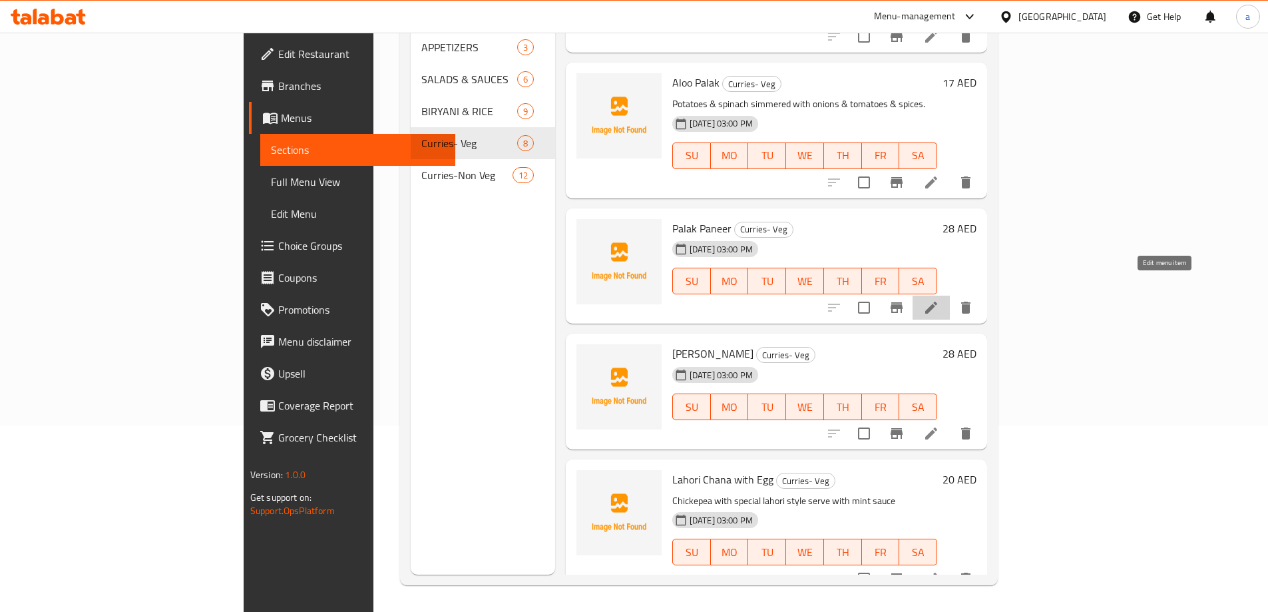
click at [939, 300] on icon at bounding box center [931, 308] width 16 height 16
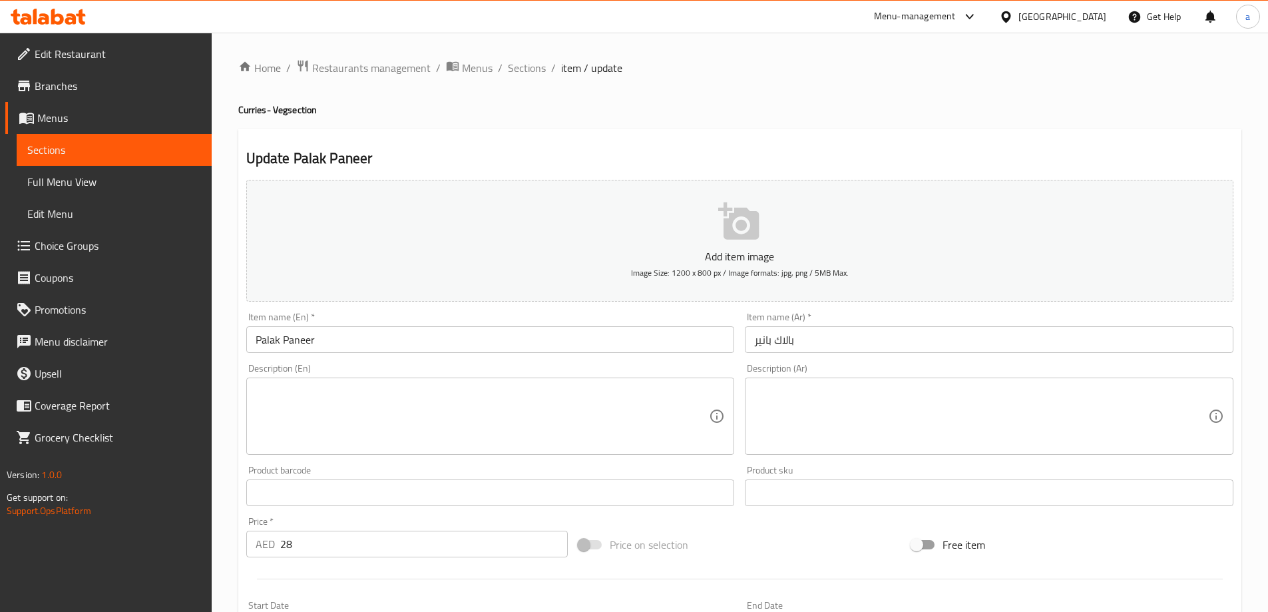
click at [516, 405] on textarea at bounding box center [483, 416] width 454 height 63
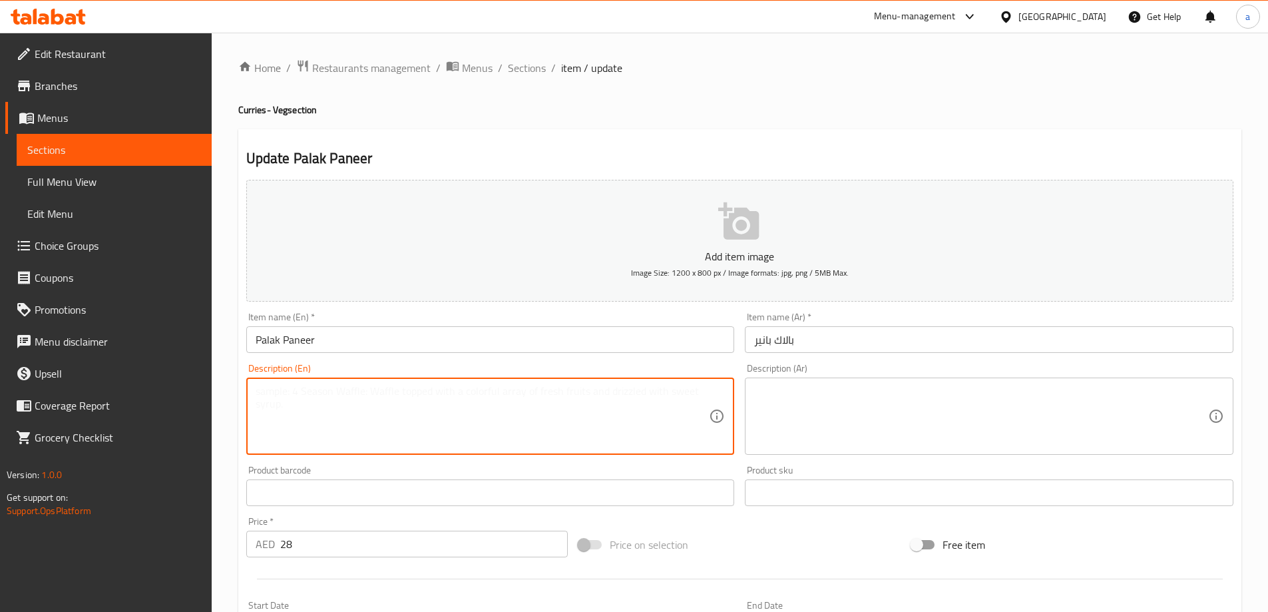
paste textarea "Paneer (cottage cheese) in a thick paste made from puréed spinach and seasoned …"
type textarea "Paneer (cottage cheese) in a thick paste made from puréed spinach and seasoned …"
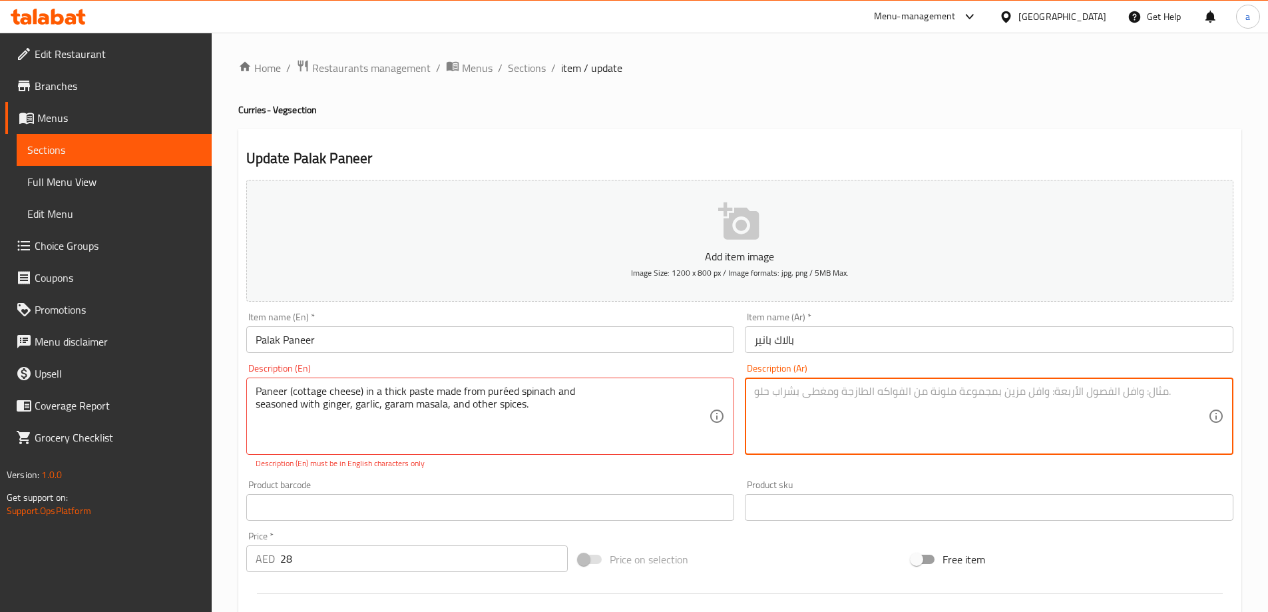
click at [833, 395] on textarea at bounding box center [981, 416] width 454 height 63
paste textarea "بانير (جبن قريش) عبارة عن عجينة سميكة مصنوعة من السبانخ المهروسة والمتبلة بالزن…"
type textarea "بانير (جبن قريش) عبارة عن عجينة سميكة مصنوعة من السبانخ المهروسة والمتبلة بالزن…"
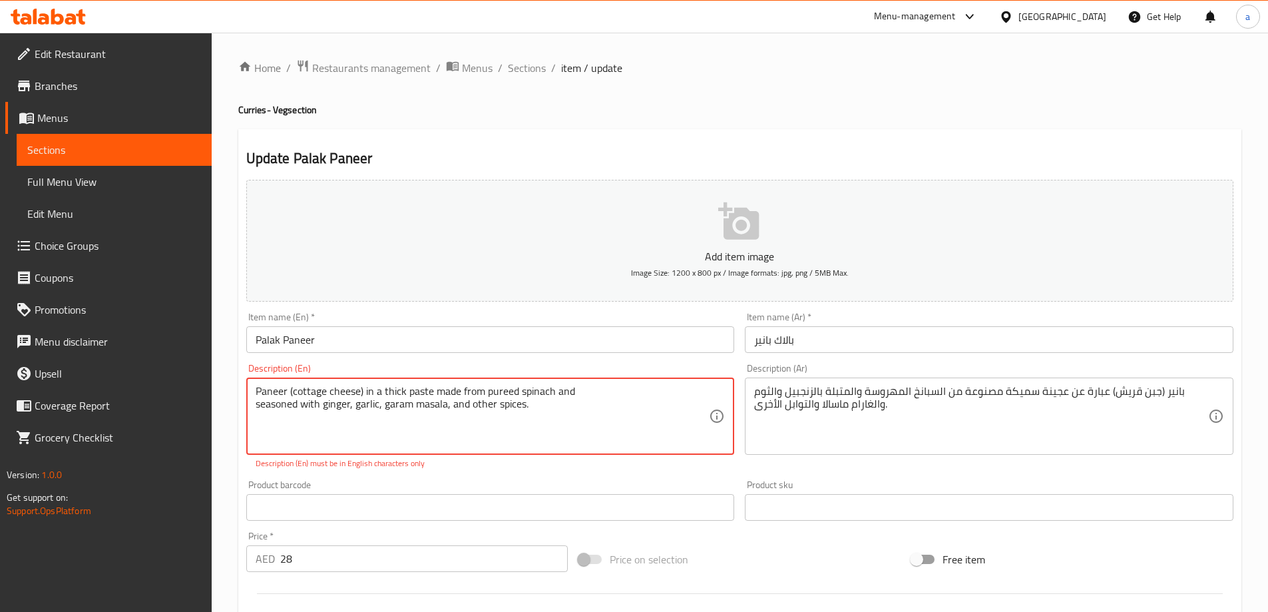
type textarea "Paneer (cottage cheese) in a thick paste made from pureed spinach and seasoned …"
click at [523, 470] on div "Add item image Image Size: 1200 x 800 px / Image formats: jpg, png / 5MB Max. I…" at bounding box center [740, 468] width 998 height 589
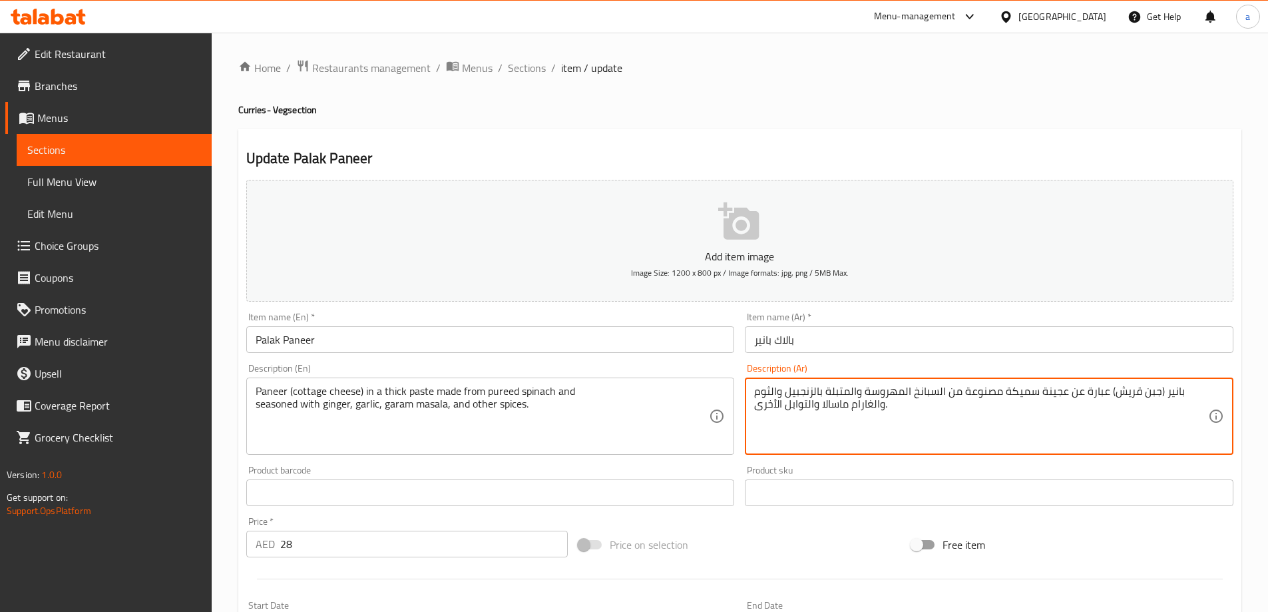
drag, startPoint x: 1039, startPoint y: 390, endPoint x: 1175, endPoint y: 388, distance: 136.5
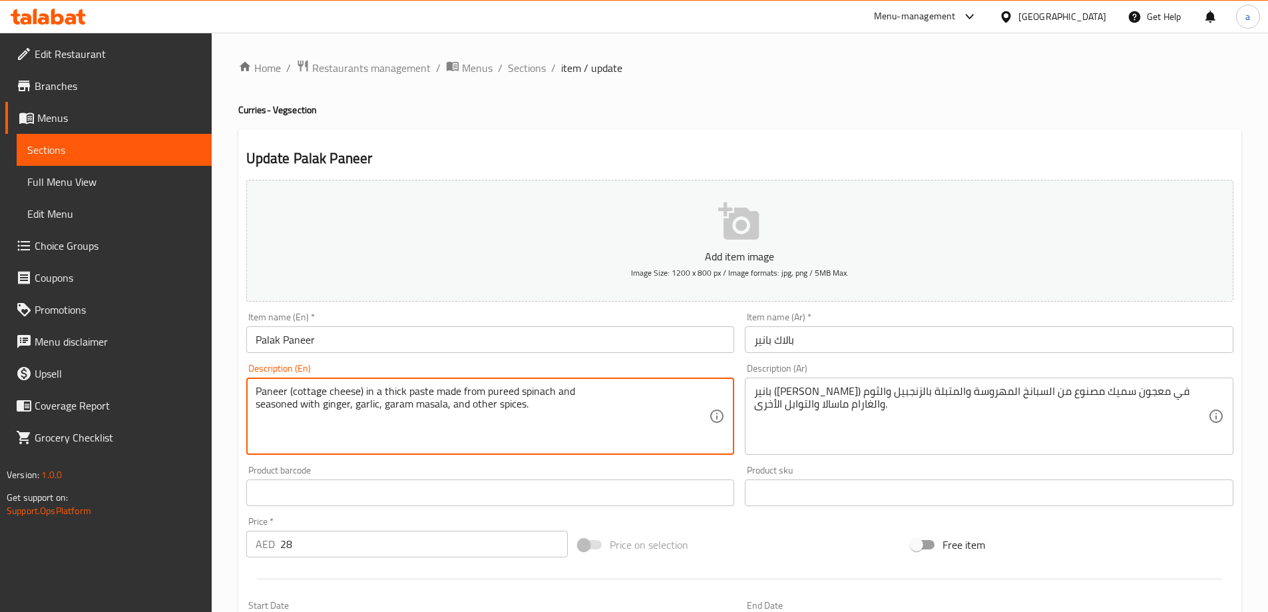
click at [506, 392] on textarea "Paneer (cottage cheese) in a thick paste made from pureed spinach and seasoned …" at bounding box center [483, 416] width 454 height 63
click at [401, 403] on textarea "Paneer (cottage cheese) in a thick paste made from pureed spinach and seasoned …" at bounding box center [483, 416] width 454 height 63
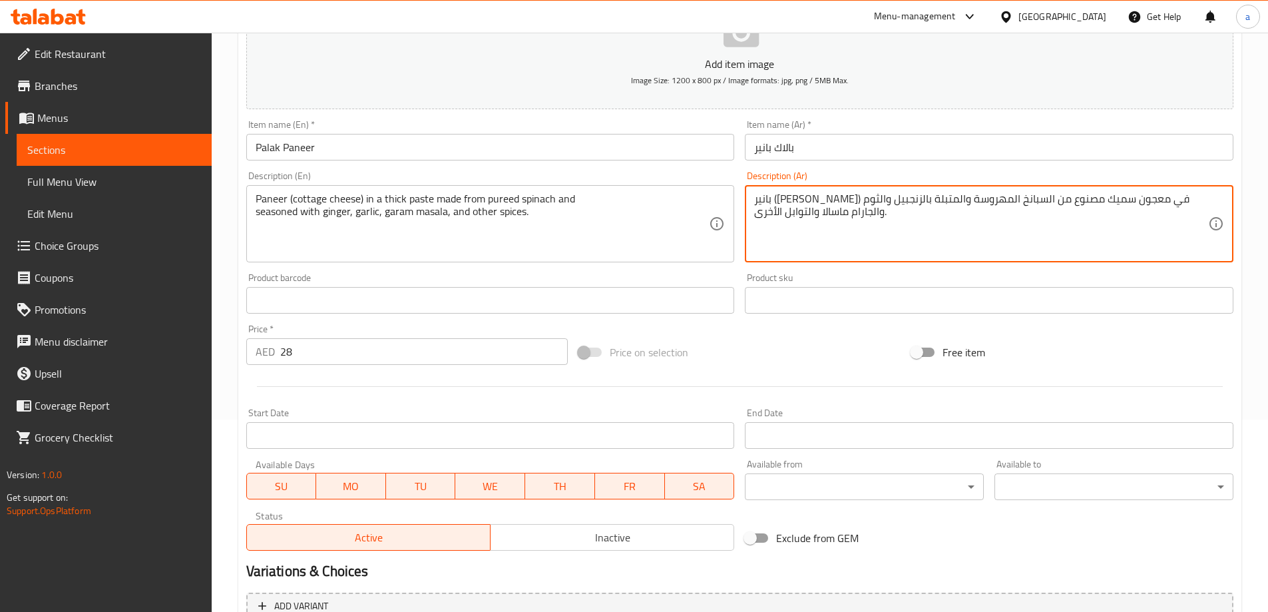
scroll to position [329, 0]
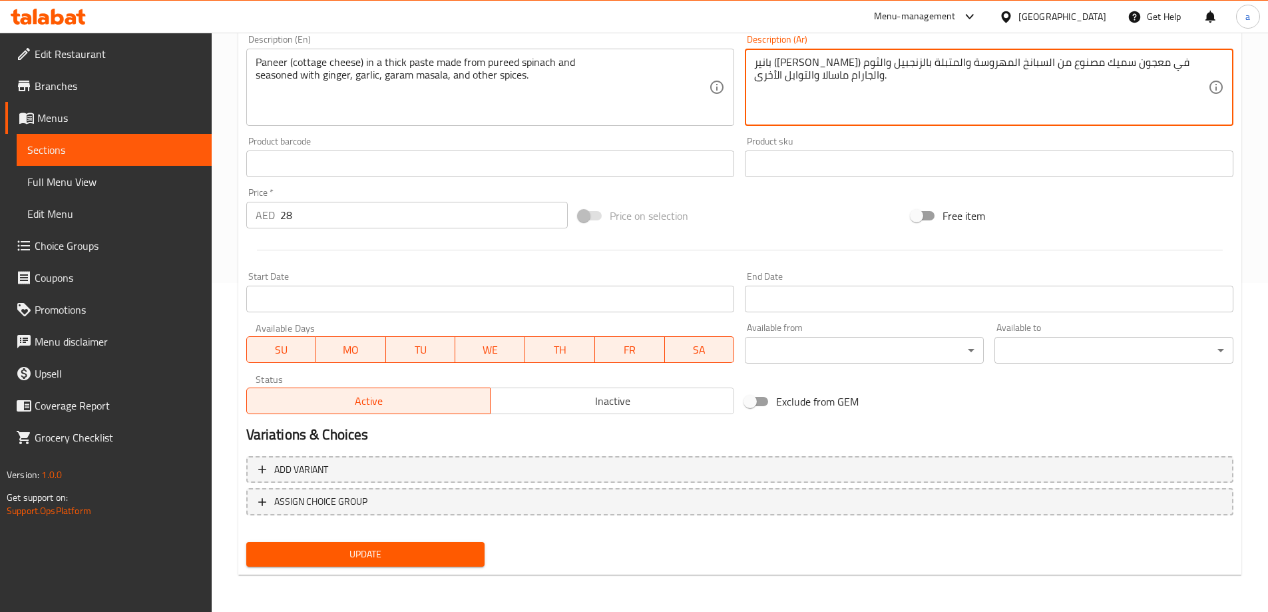
type textarea "بانير (جبن قريش) في معجون سميك مصنوع من السبانخ المهروسة والمتبلة بالزنجبيل وال…"
click at [363, 543] on button "Update" at bounding box center [365, 554] width 239 height 25
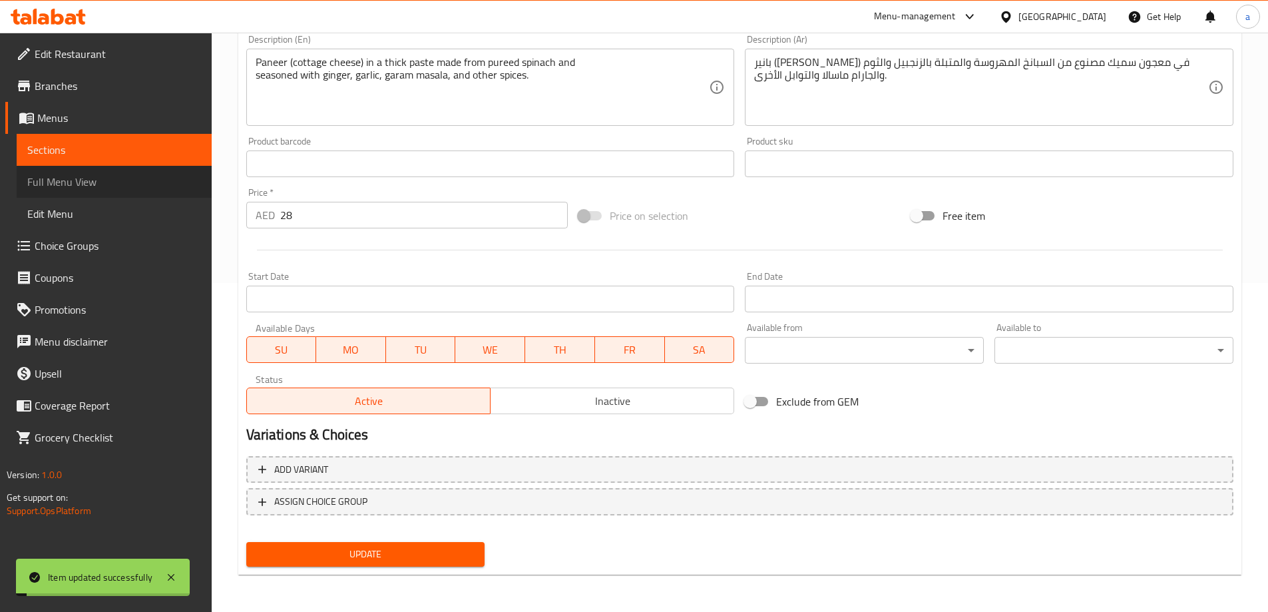
click at [122, 177] on span "Full Menu View" at bounding box center [114, 182] width 174 height 16
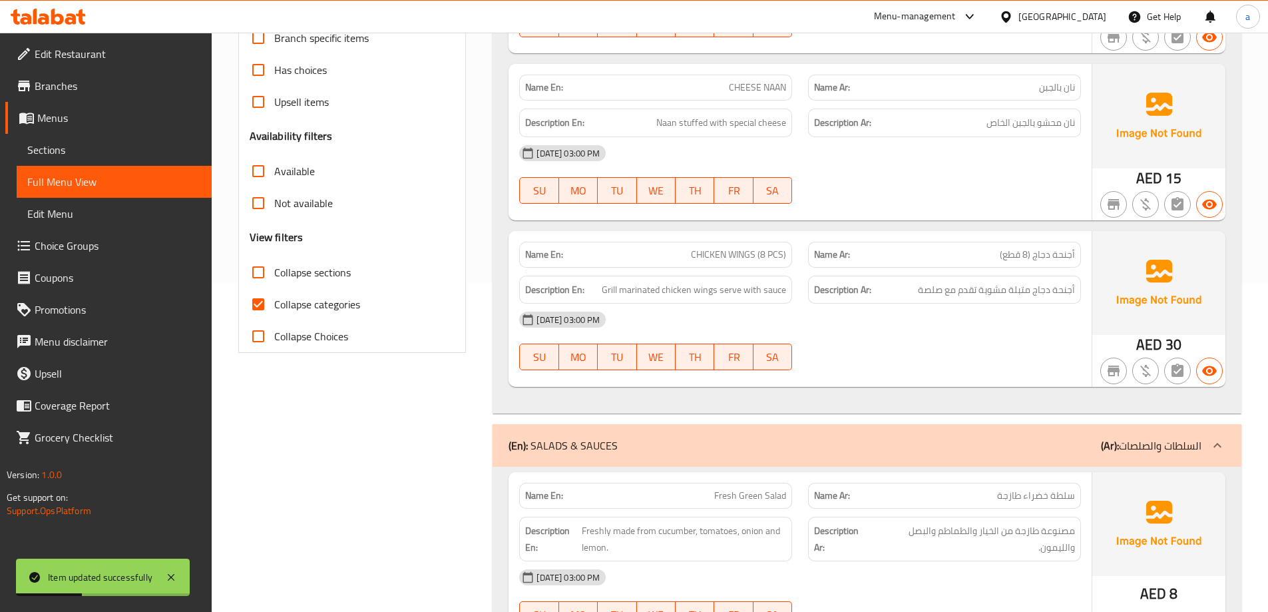
drag, startPoint x: 323, startPoint y: 295, endPoint x: 342, endPoint y: 295, distance: 18.6
click at [323, 296] on span "Collapse categories" at bounding box center [317, 304] width 86 height 16
click at [274, 295] on input "Collapse categories" at bounding box center [258, 304] width 32 height 32
checkbox input "false"
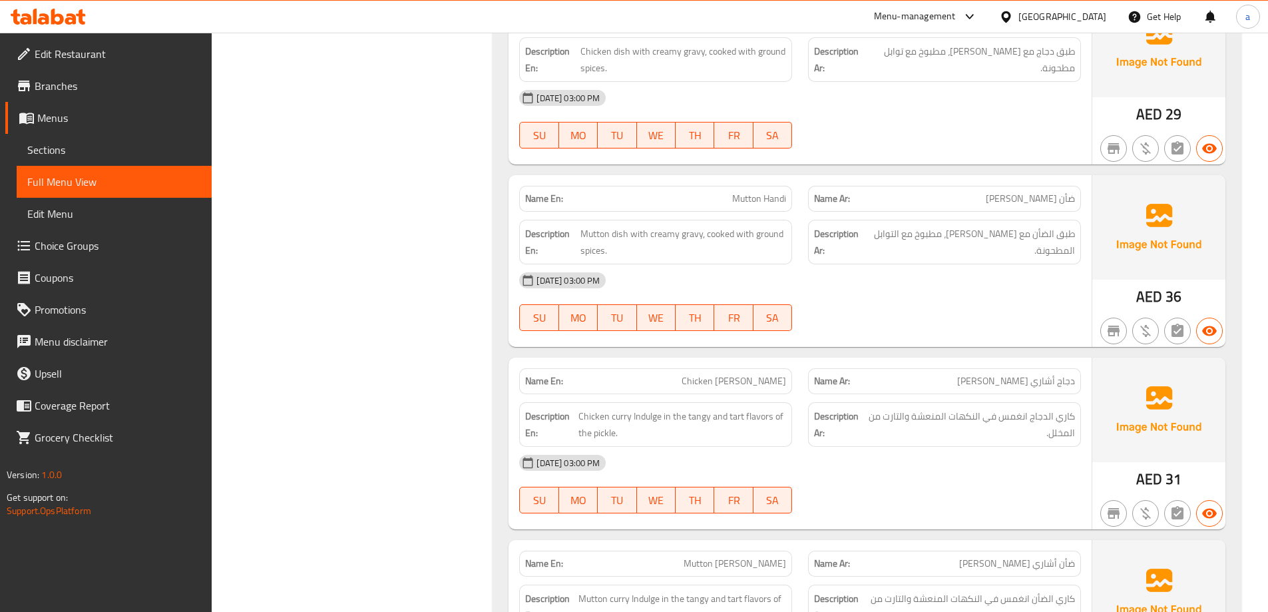
scroll to position [5988, 0]
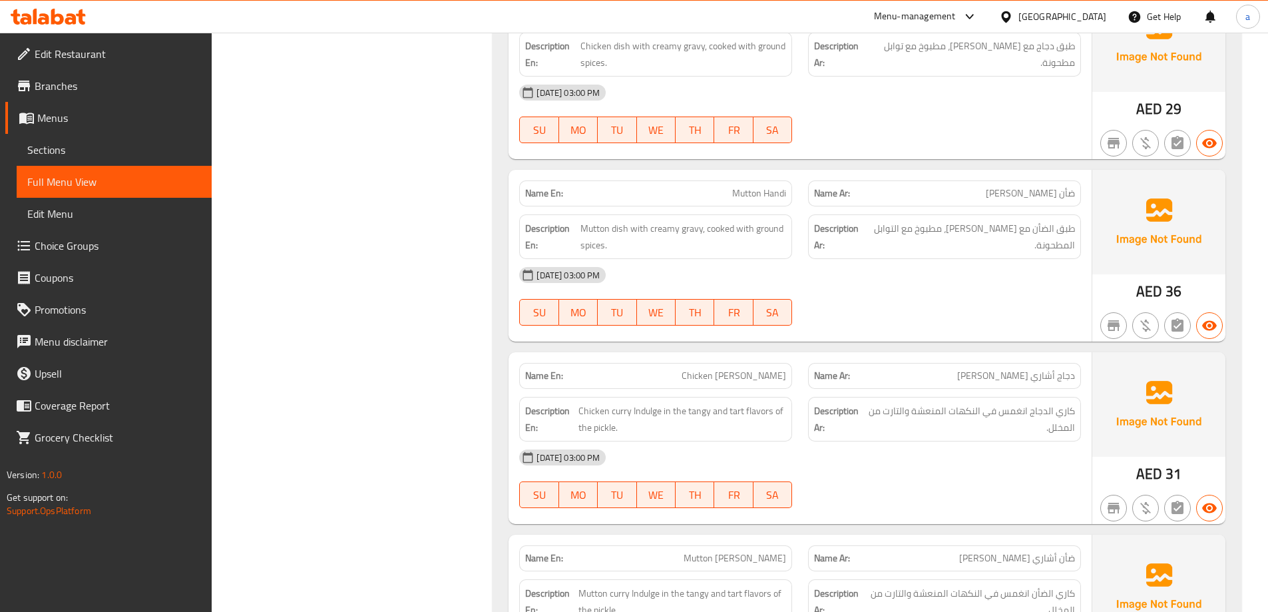
copy span "Achari"
click at [734, 403] on span "Chicken curry Indulge in the tangy and tart flavors of the pickle." at bounding box center [683, 419] width 208 height 33
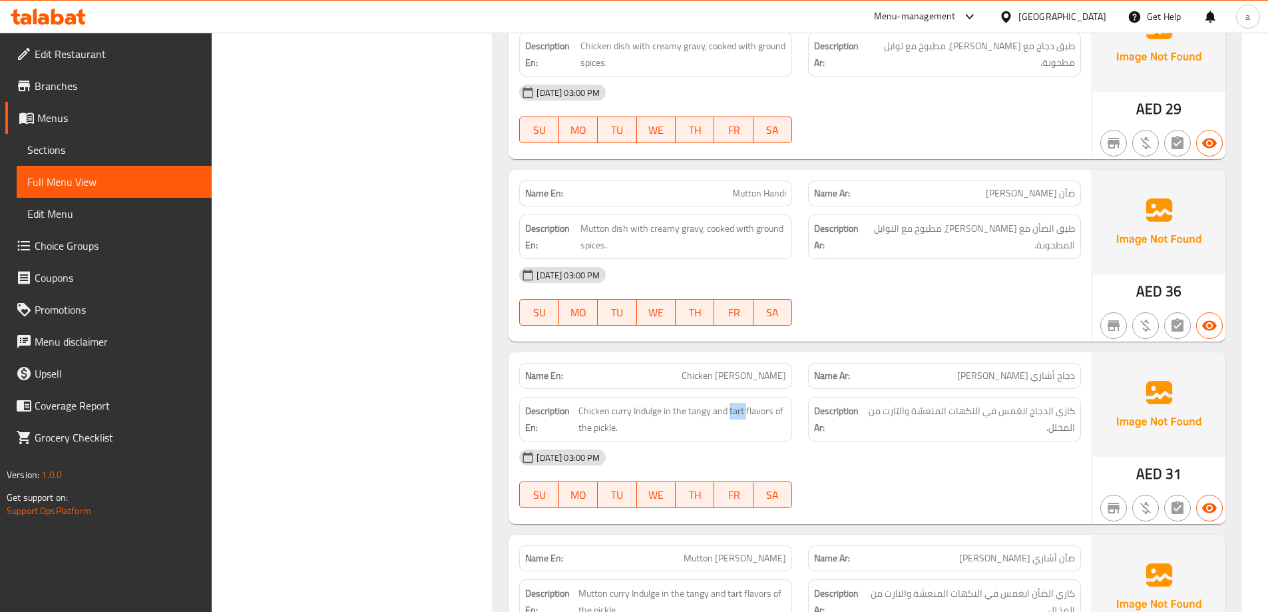
copy span "tart"
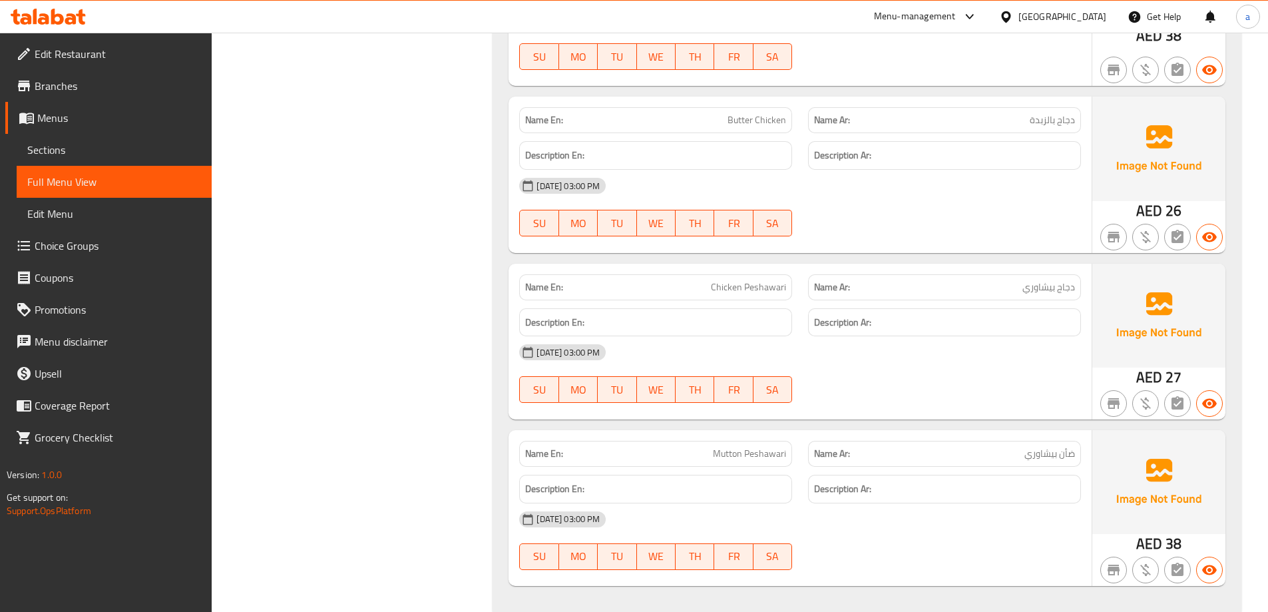
scroll to position [6620, 0]
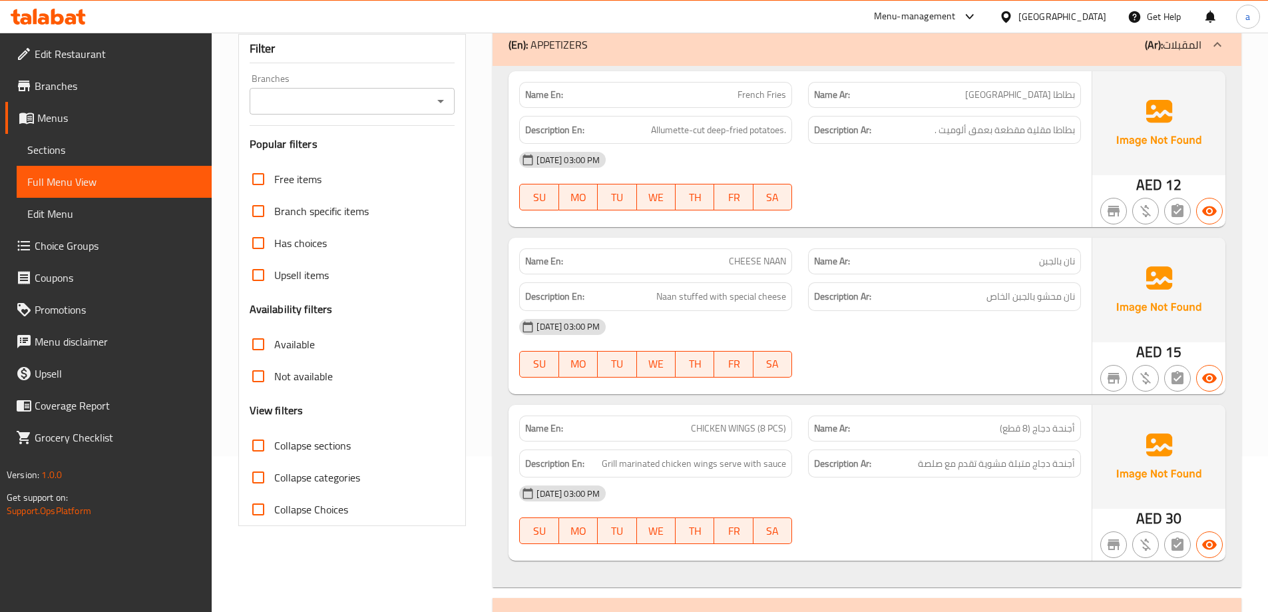
scroll to position [0, 0]
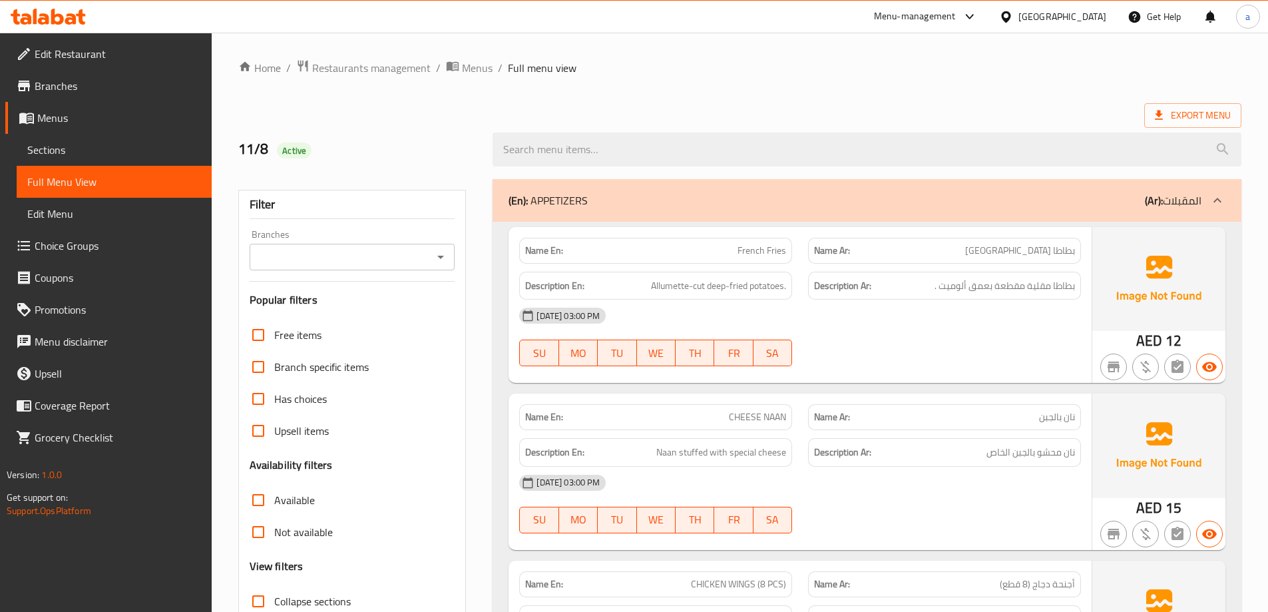
click at [1005, 212] on div "(En): APPETIZERS (Ar): المقبلات" at bounding box center [867, 200] width 749 height 43
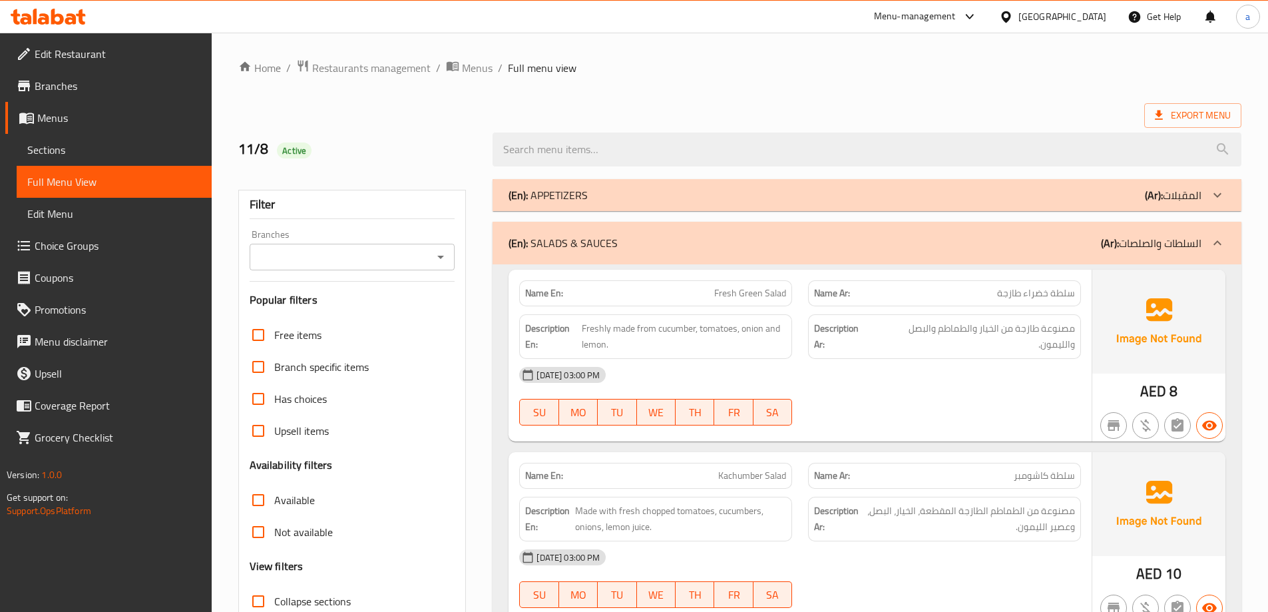
click at [1019, 255] on div "(En): SALADS & SAUCES (Ar): السلطات والصلصات" at bounding box center [867, 243] width 749 height 43
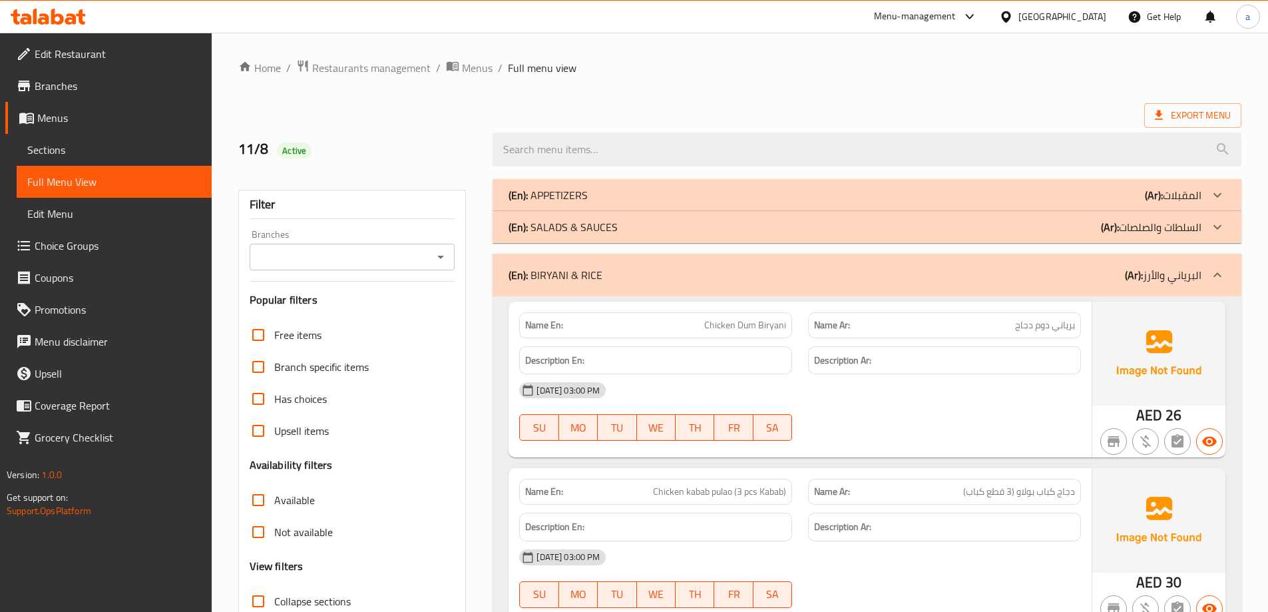
click at [873, 290] on div "(En): BIRYANI & RICE (Ar): البرياني والأرز" at bounding box center [867, 275] width 749 height 43
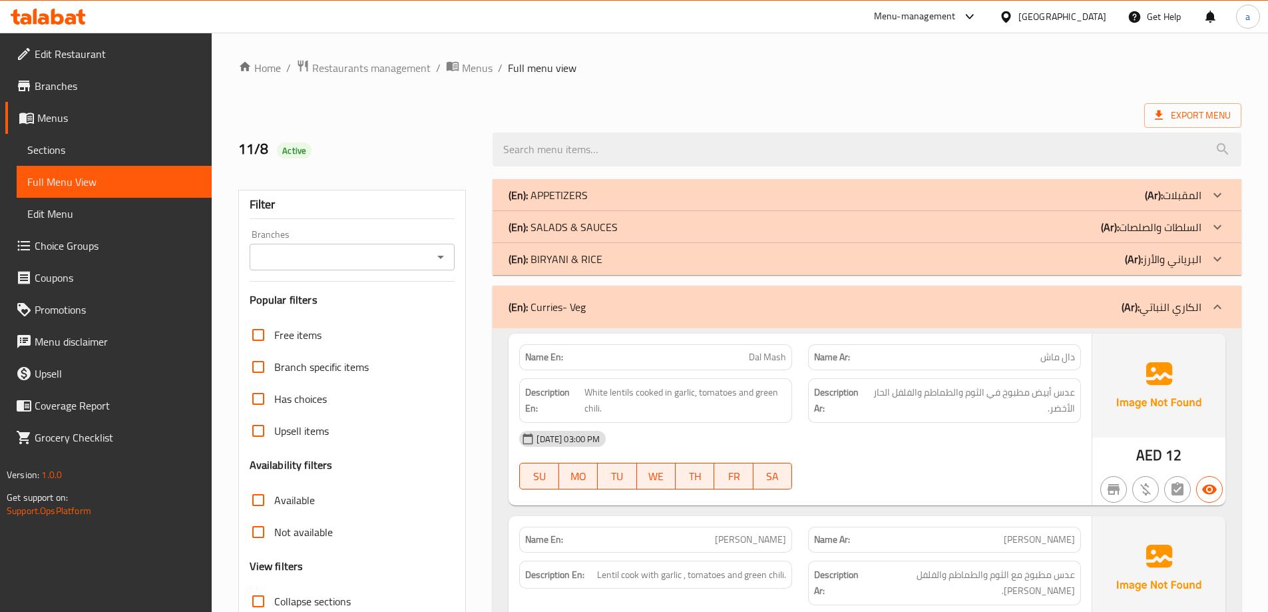
click at [622, 318] on div "(En): Curries- Veg (Ar): الكاري النباتي" at bounding box center [867, 307] width 749 height 43
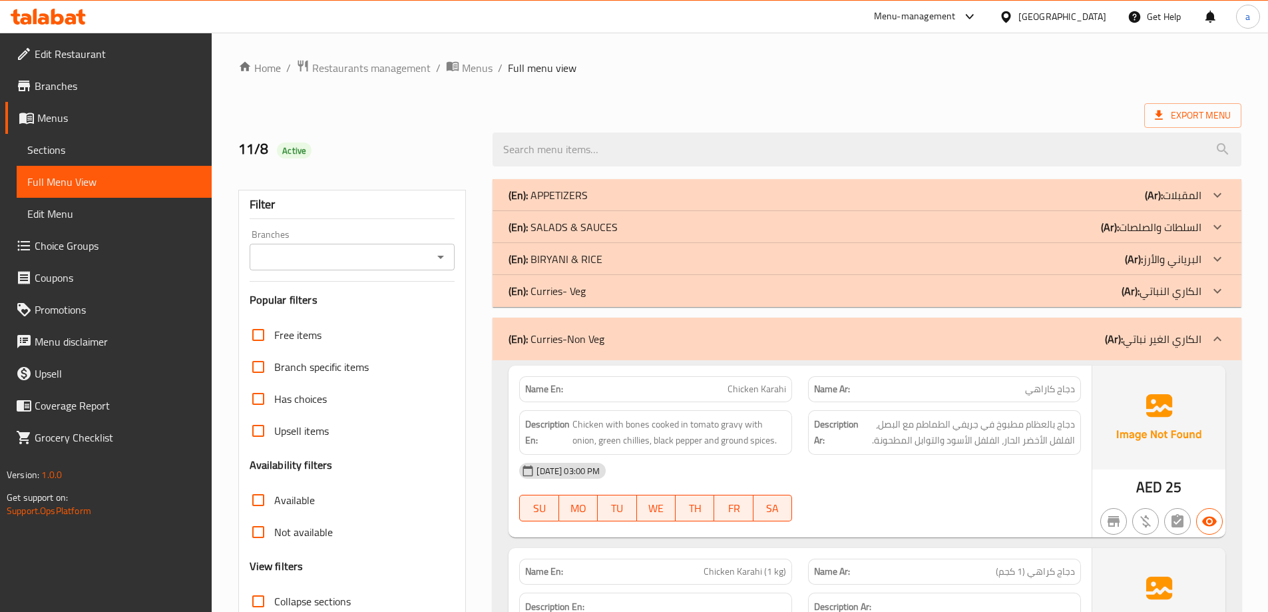
click at [610, 331] on div "(En): Curries-Non Veg (Ar): الكاري الغير نباتي" at bounding box center [855, 339] width 693 height 16
